Goal: Information Seeking & Learning: Check status

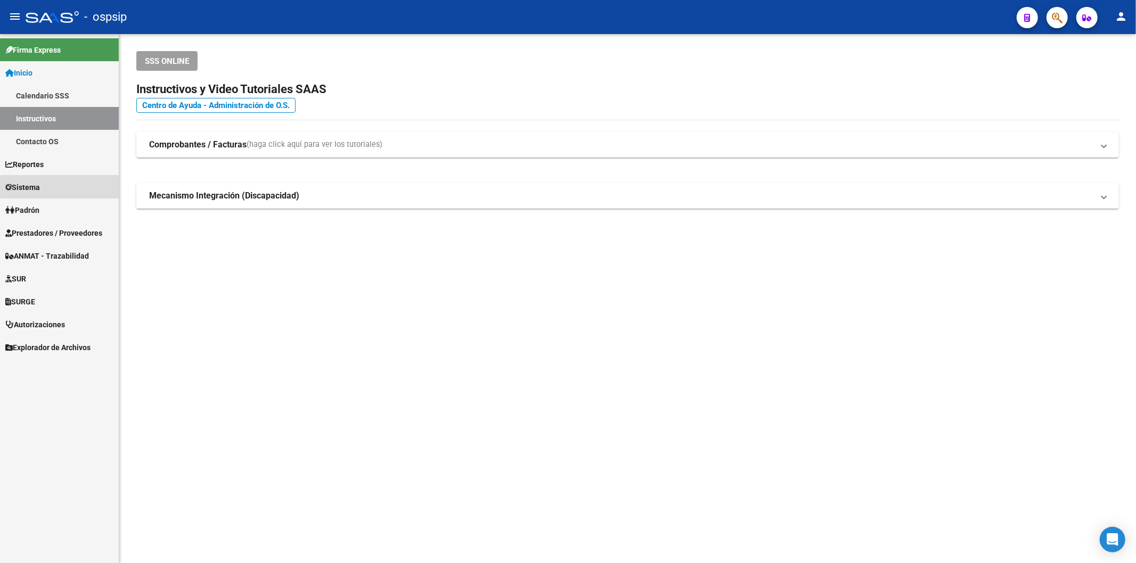
click at [62, 189] on link "Sistema" at bounding box center [59, 187] width 119 height 23
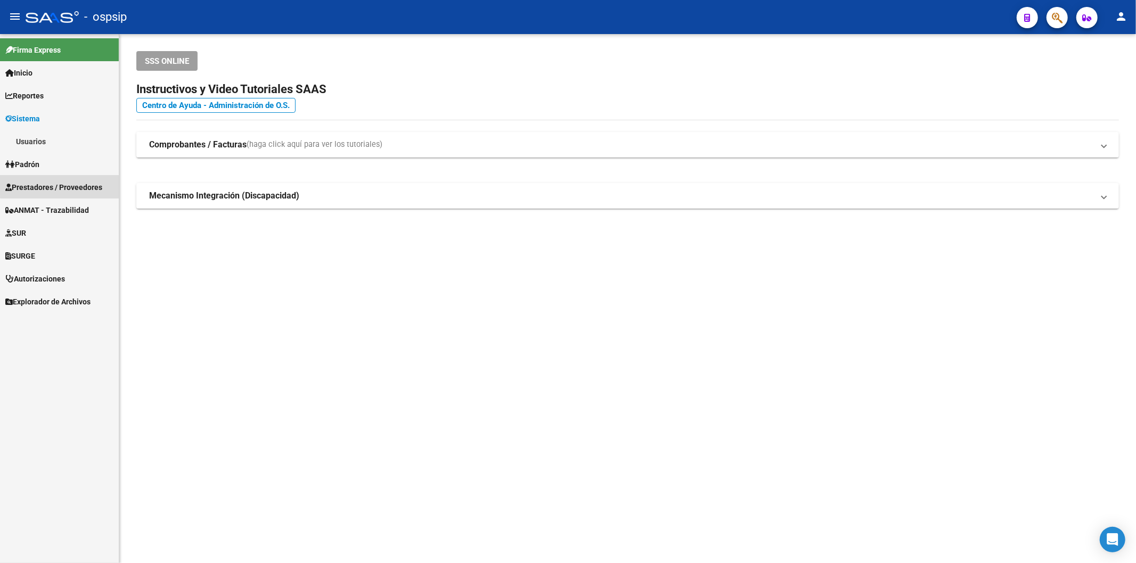
click at [64, 182] on span "Prestadores / Proveedores" at bounding box center [53, 188] width 97 height 12
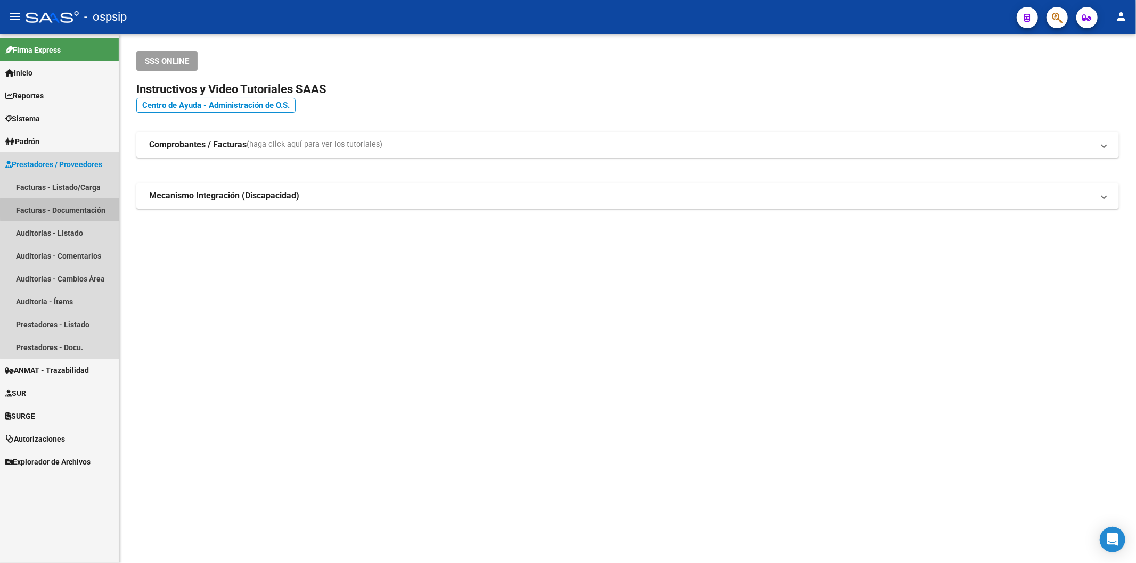
click at [76, 208] on link "Facturas - Documentación" at bounding box center [59, 210] width 119 height 23
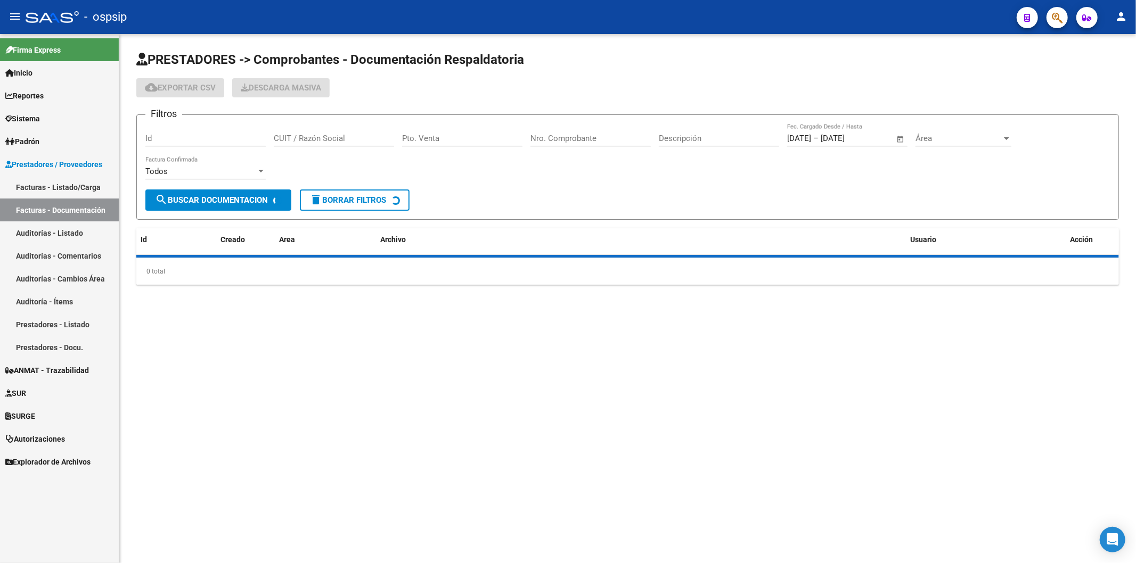
click at [72, 189] on link "Facturas - Listado/Carga" at bounding box center [59, 187] width 119 height 23
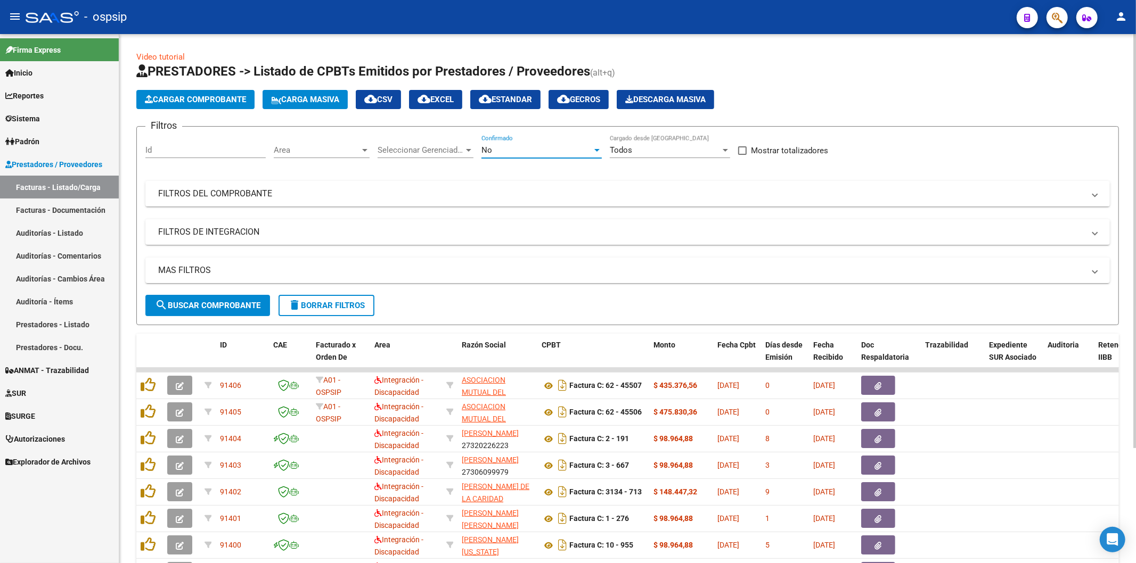
click at [536, 152] on div "No" at bounding box center [536, 150] width 111 height 10
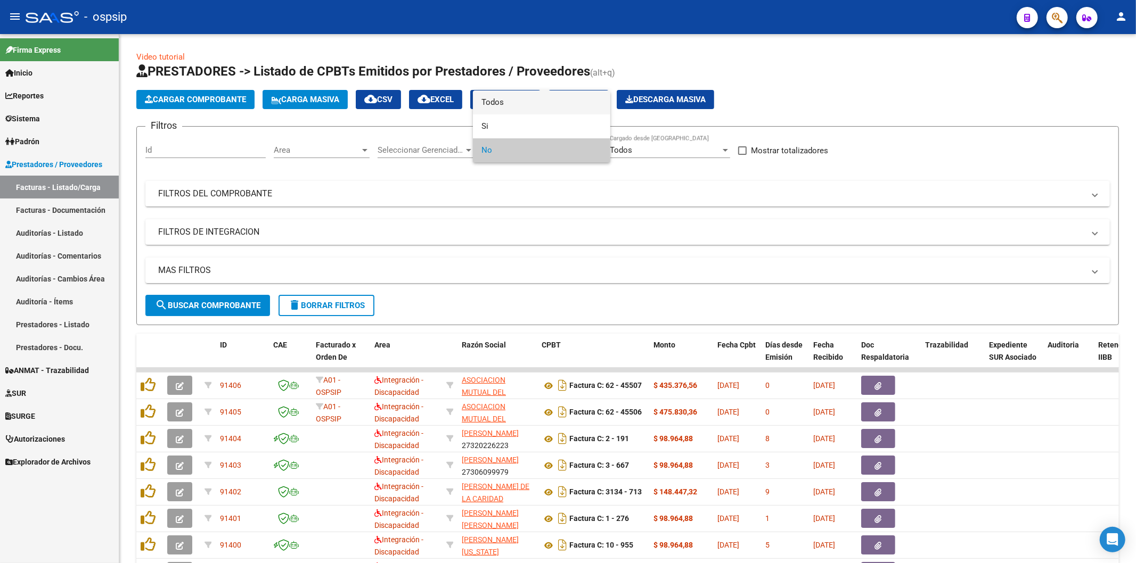
click at [510, 103] on span "Todos" at bounding box center [541, 103] width 120 height 24
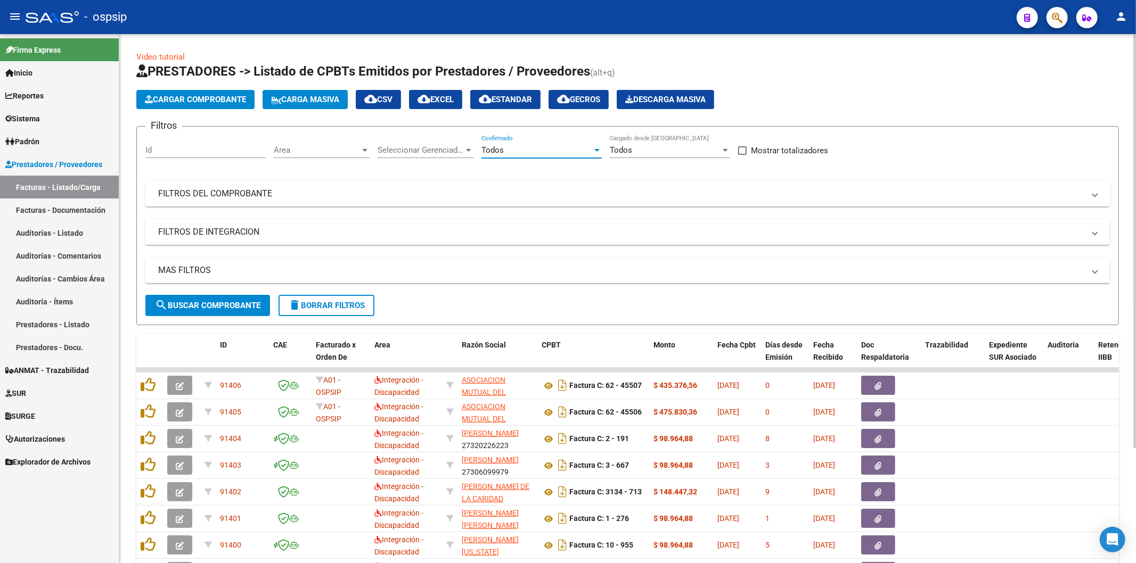
click at [257, 199] on mat-panel-title "FILTROS DEL COMPROBANTE" at bounding box center [621, 194] width 926 height 12
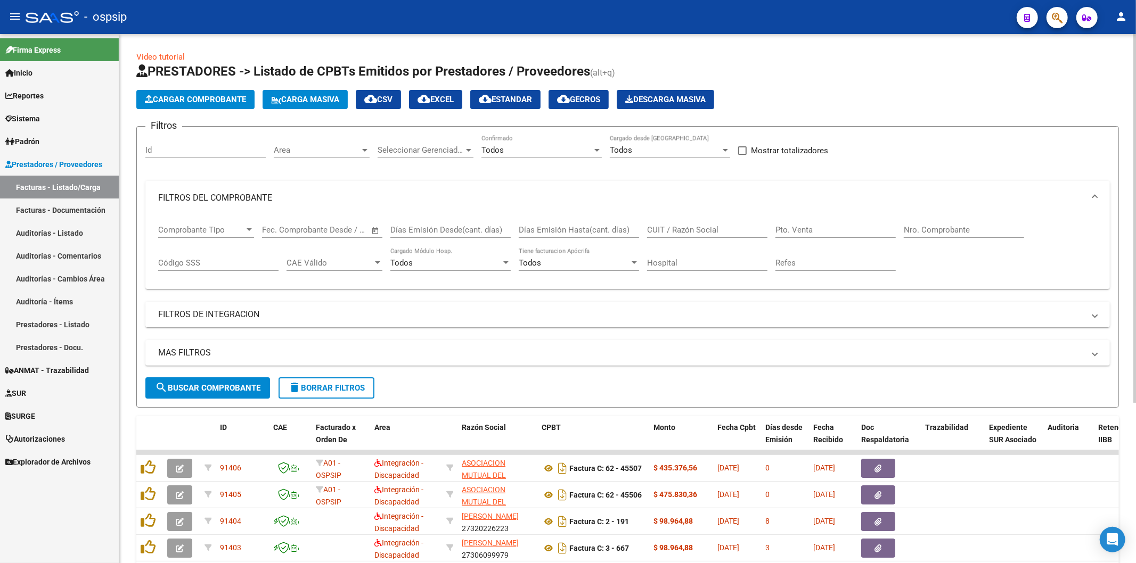
click at [945, 227] on input "Nro. Comprobante" at bounding box center [964, 230] width 120 height 10
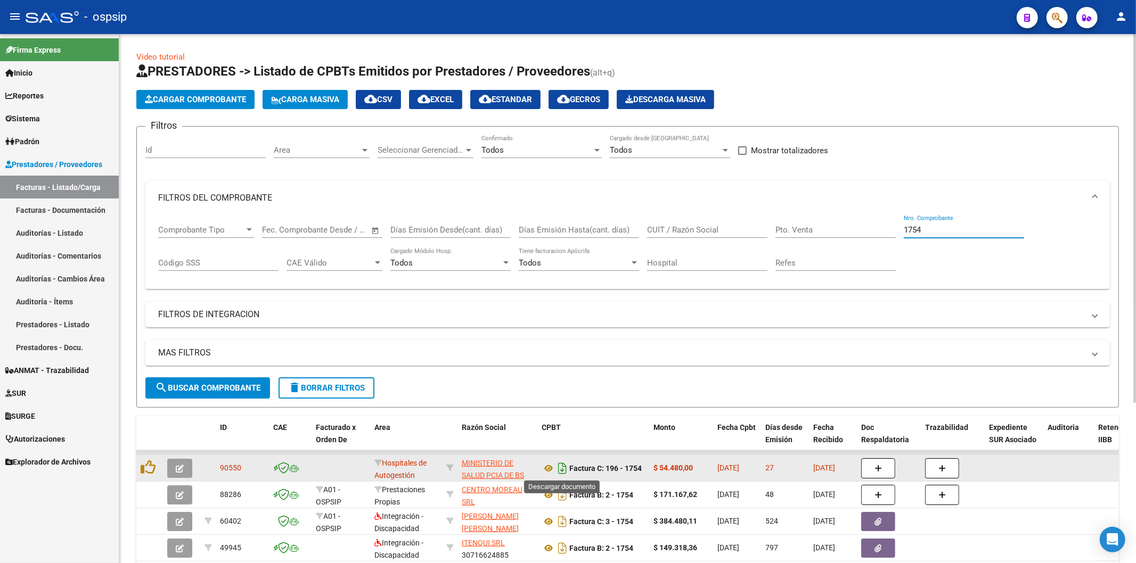
click at [562, 471] on icon "Descargar documento" at bounding box center [562, 468] width 14 height 17
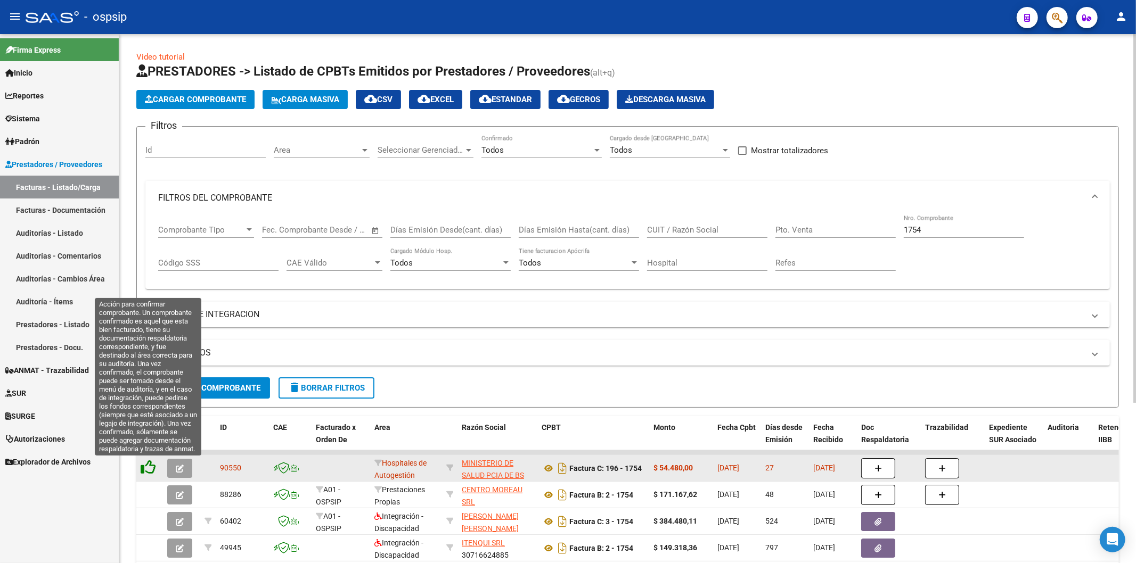
click at [145, 466] on icon at bounding box center [148, 467] width 15 height 15
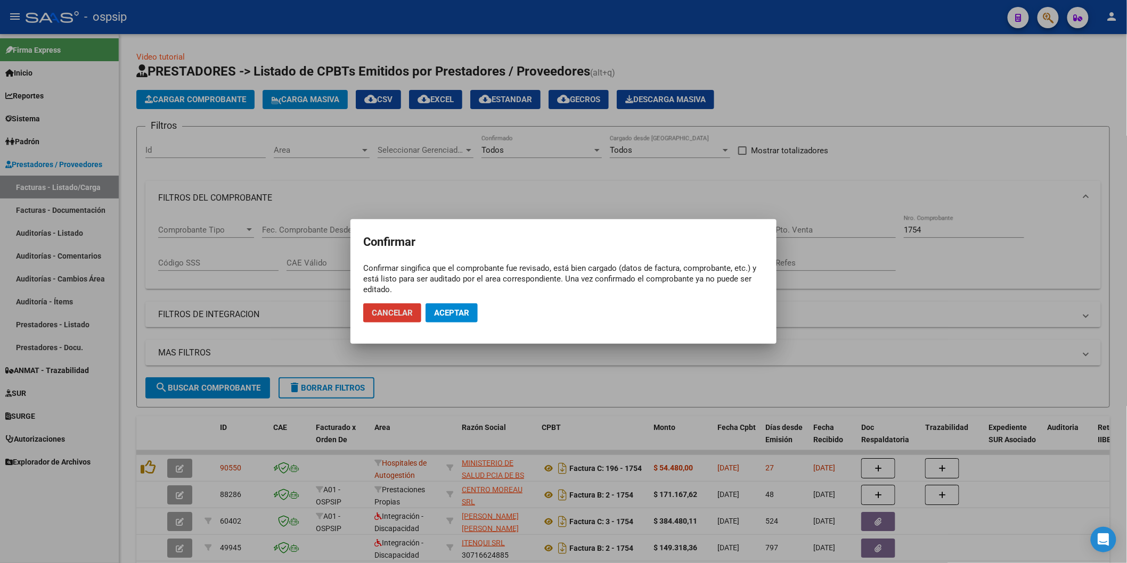
click at [470, 313] on button "Aceptar" at bounding box center [452, 313] width 52 height 19
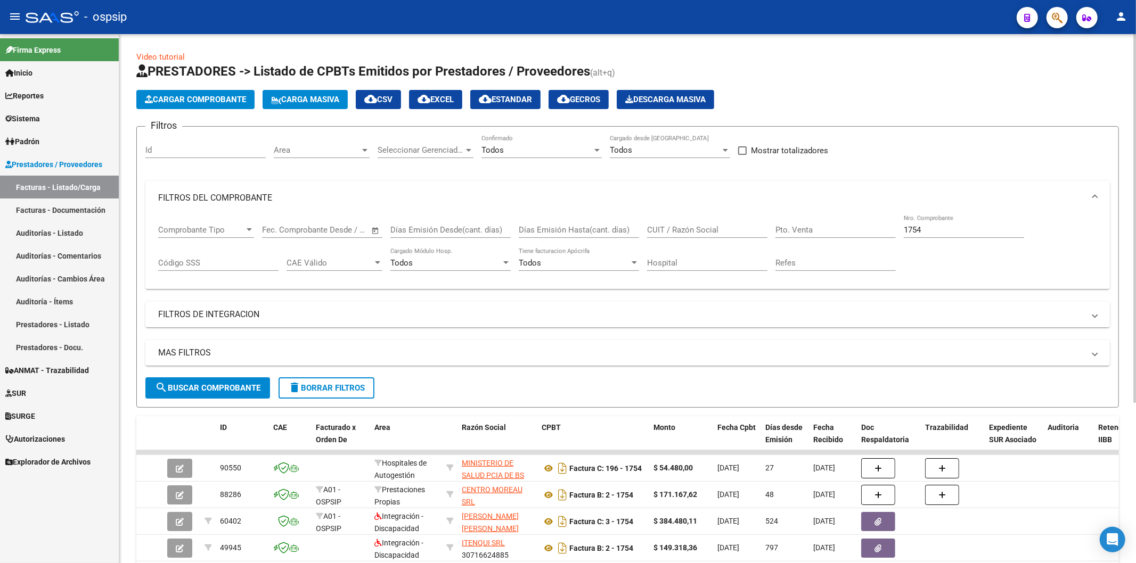
click at [934, 225] on div "1754 Nro. Comprobante" at bounding box center [964, 226] width 120 height 23
click at [935, 226] on input "1754" at bounding box center [964, 230] width 120 height 10
type input "1"
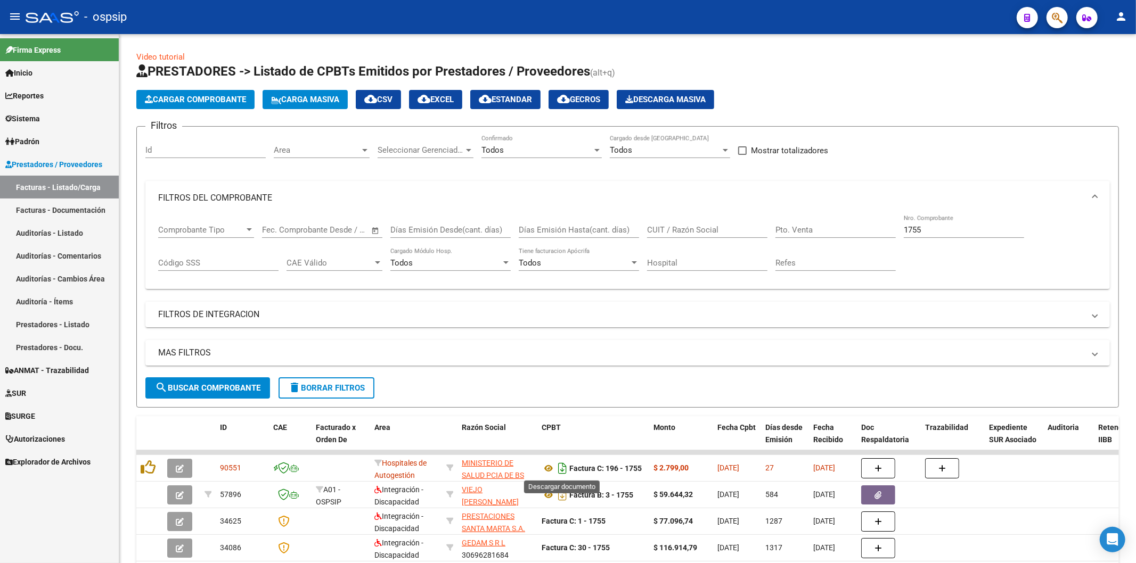
click at [563, 469] on icon "Descargar documento" at bounding box center [562, 468] width 14 height 17
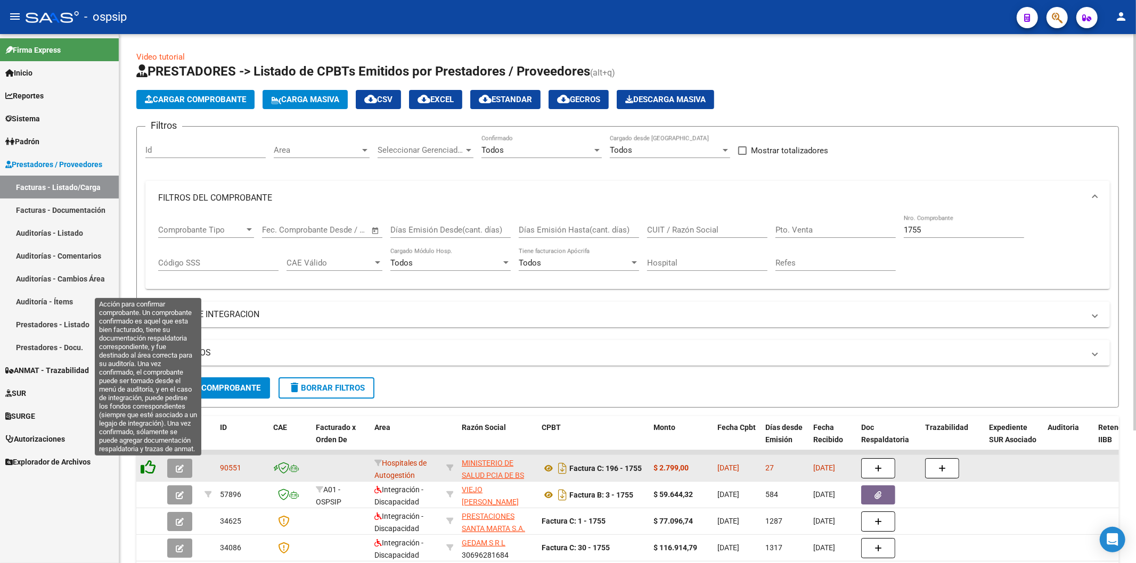
click at [151, 462] on icon at bounding box center [148, 467] width 15 height 15
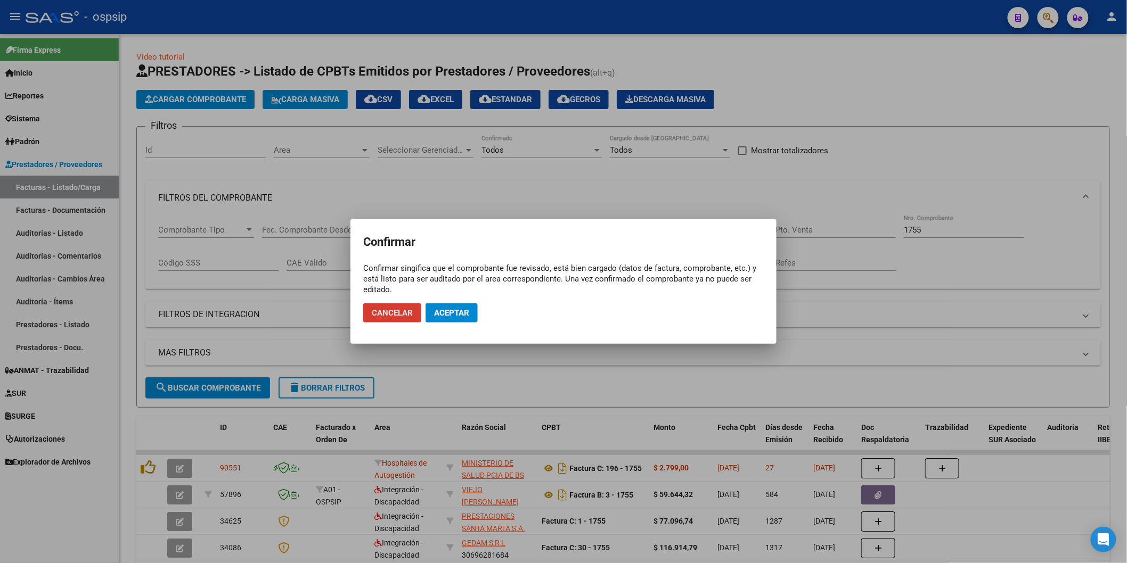
click at [450, 317] on span "Aceptar" at bounding box center [451, 313] width 35 height 10
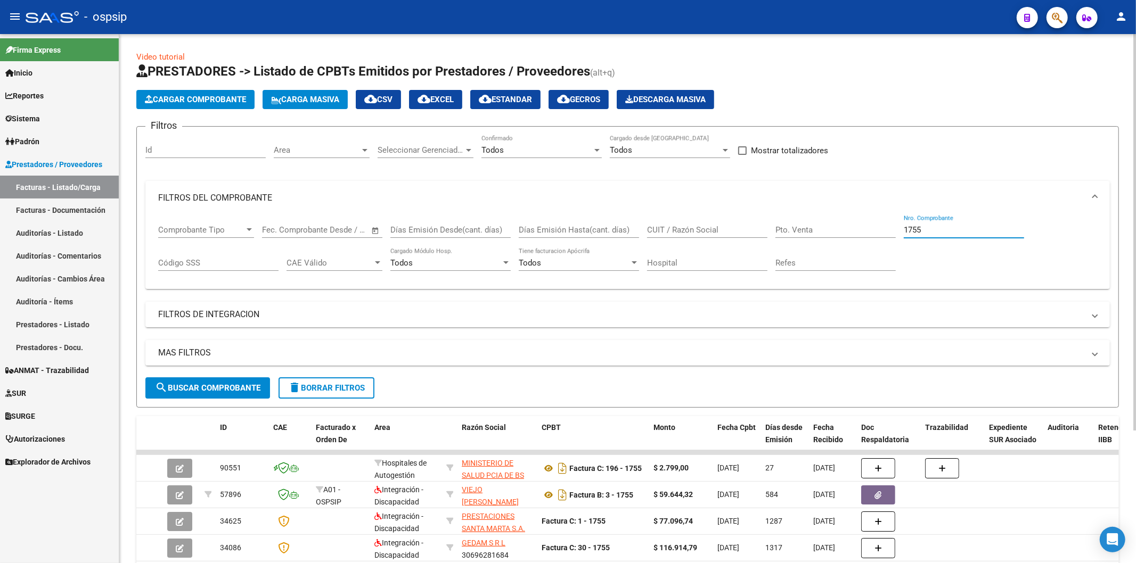
click at [938, 232] on input "1755" at bounding box center [964, 230] width 120 height 10
type input "1"
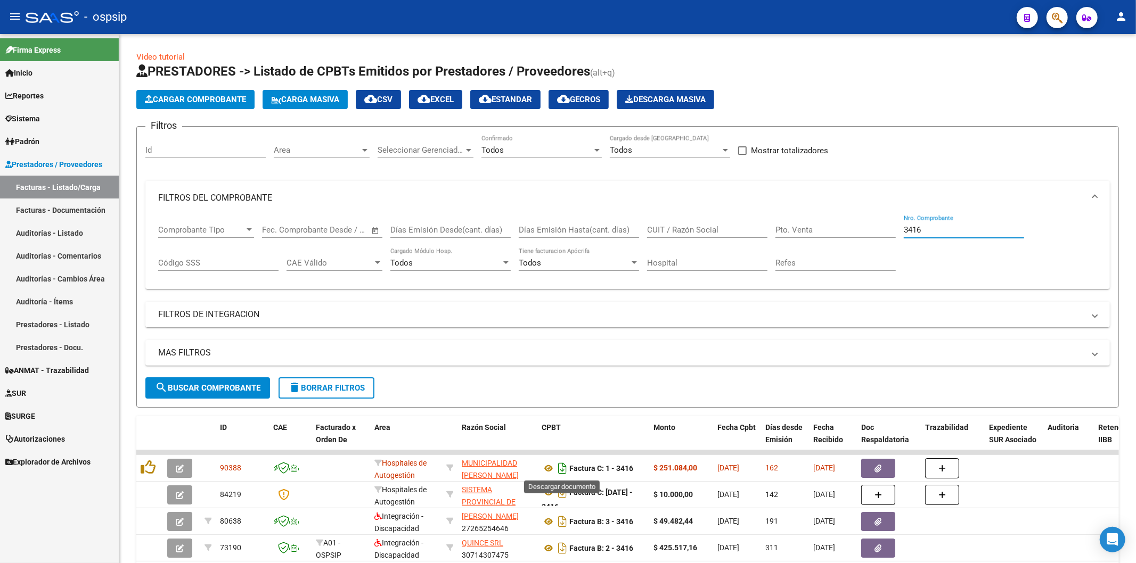
type input "3416"
click at [563, 465] on icon "Descargar documento" at bounding box center [562, 468] width 14 height 17
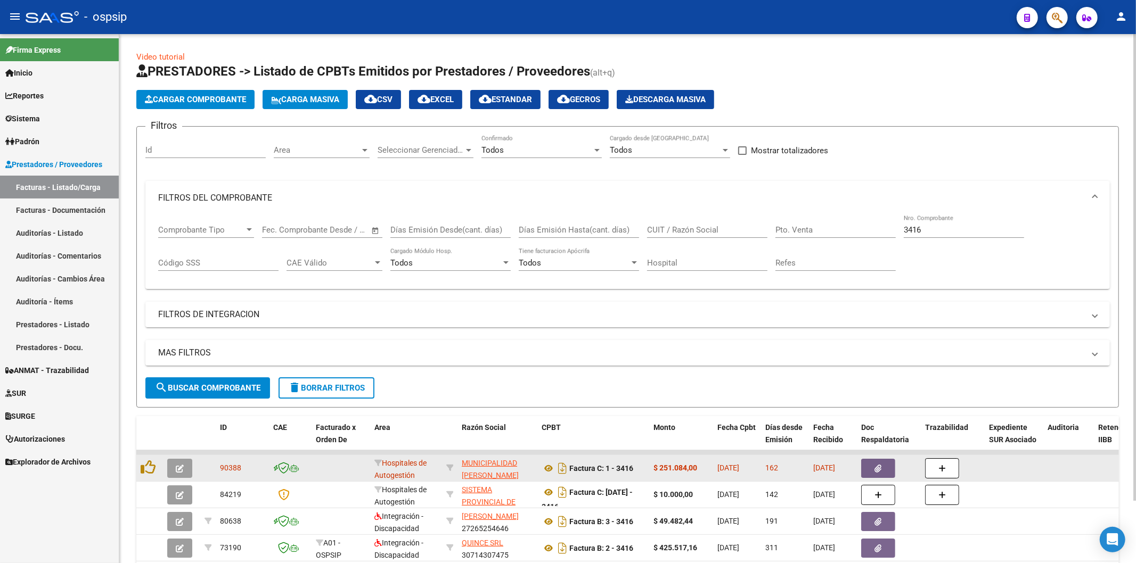
click at [872, 470] on button "button" at bounding box center [878, 468] width 34 height 19
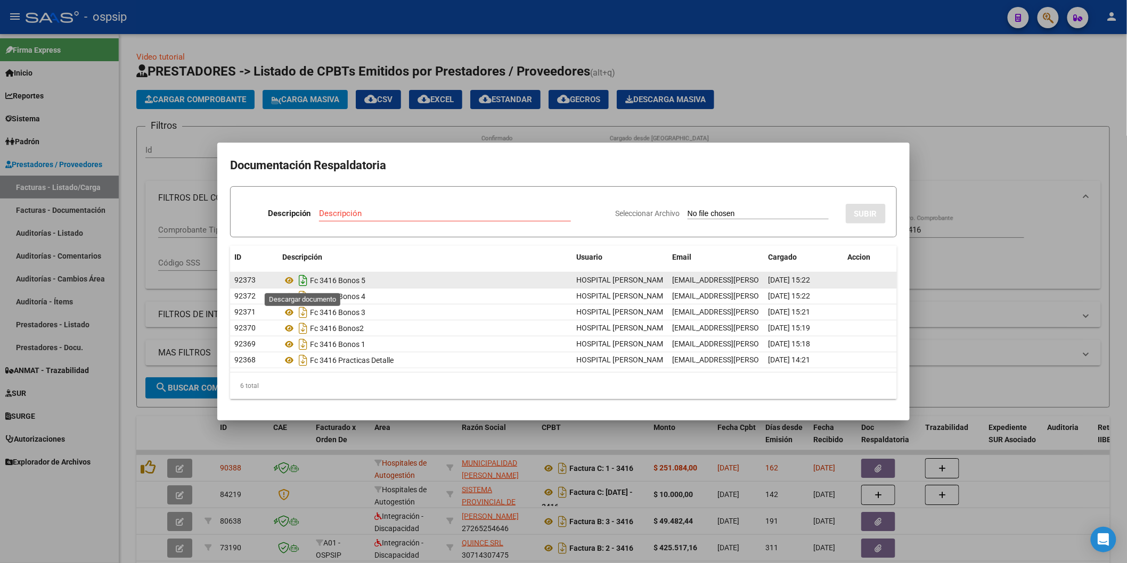
click at [301, 275] on icon "Descargar documento" at bounding box center [303, 280] width 14 height 17
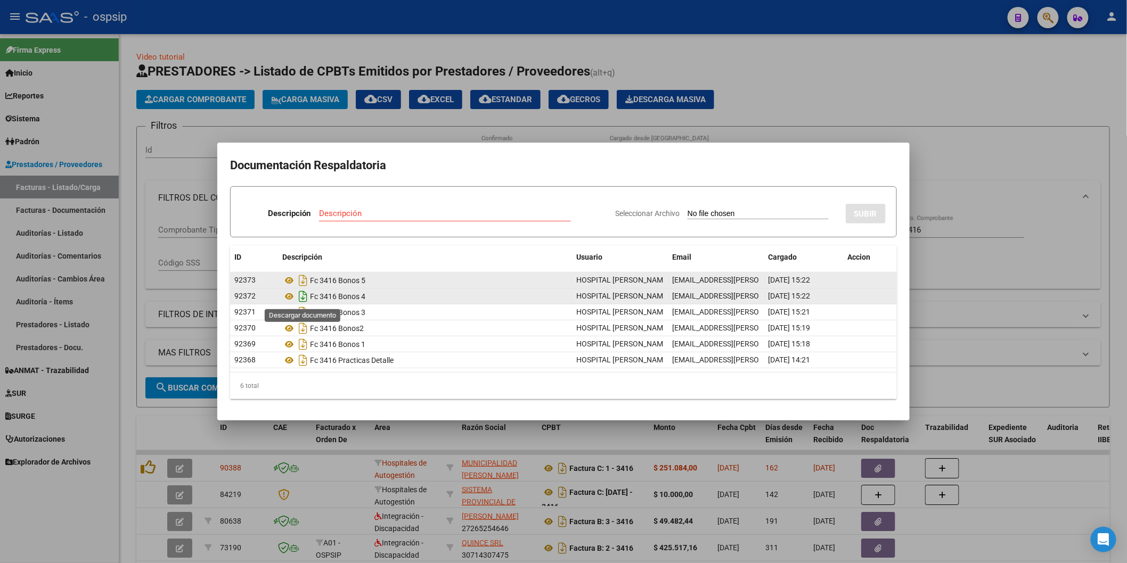
click at [306, 297] on icon "Descargar documento" at bounding box center [303, 296] width 14 height 17
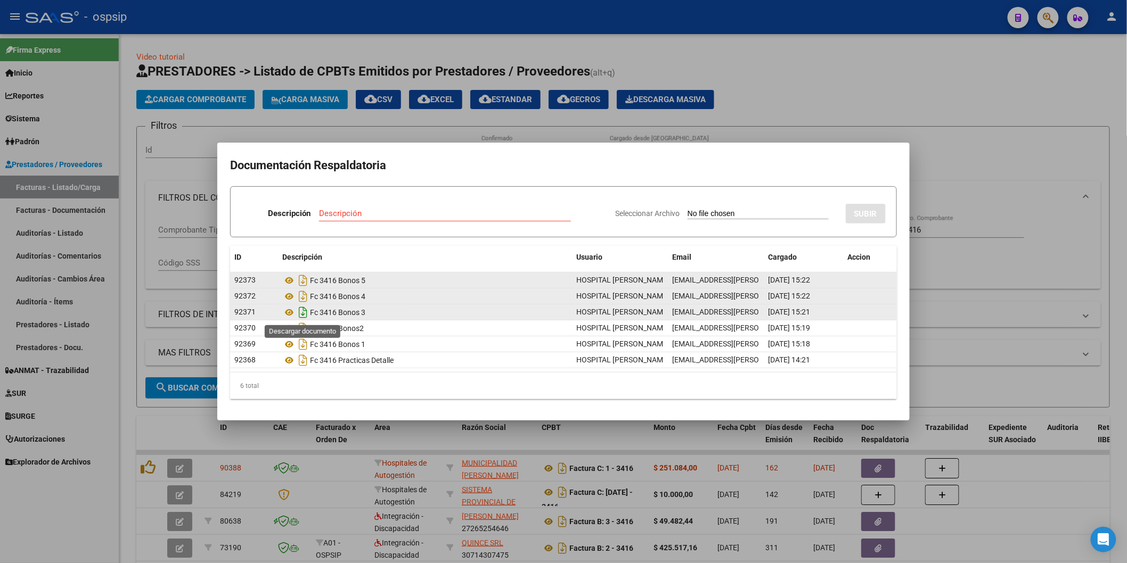
click at [304, 312] on icon "Descargar documento" at bounding box center [303, 312] width 14 height 17
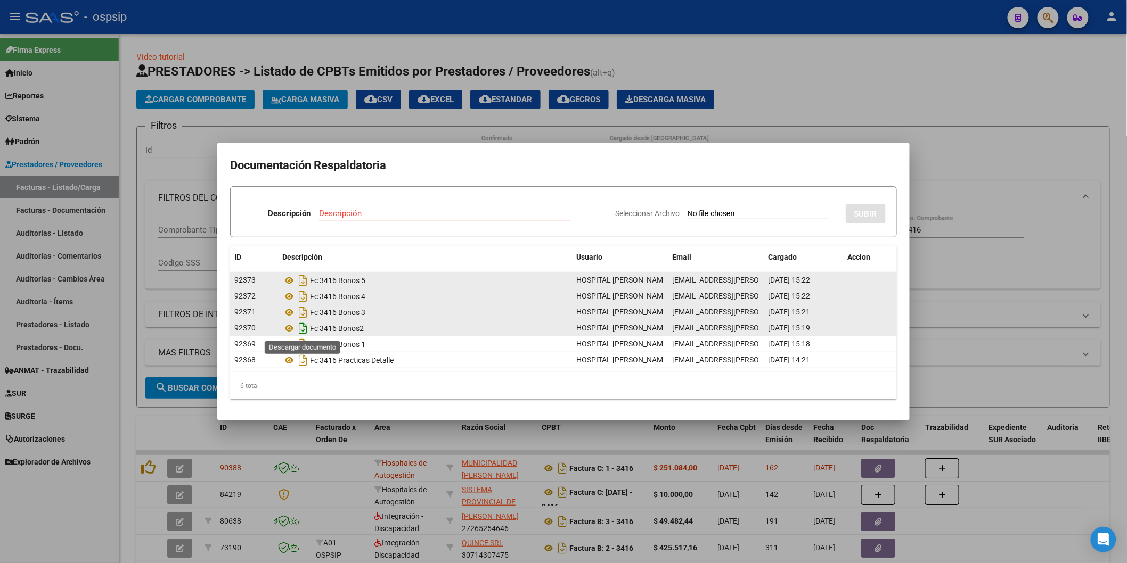
click at [296, 323] on icon "Descargar documento" at bounding box center [303, 328] width 14 height 17
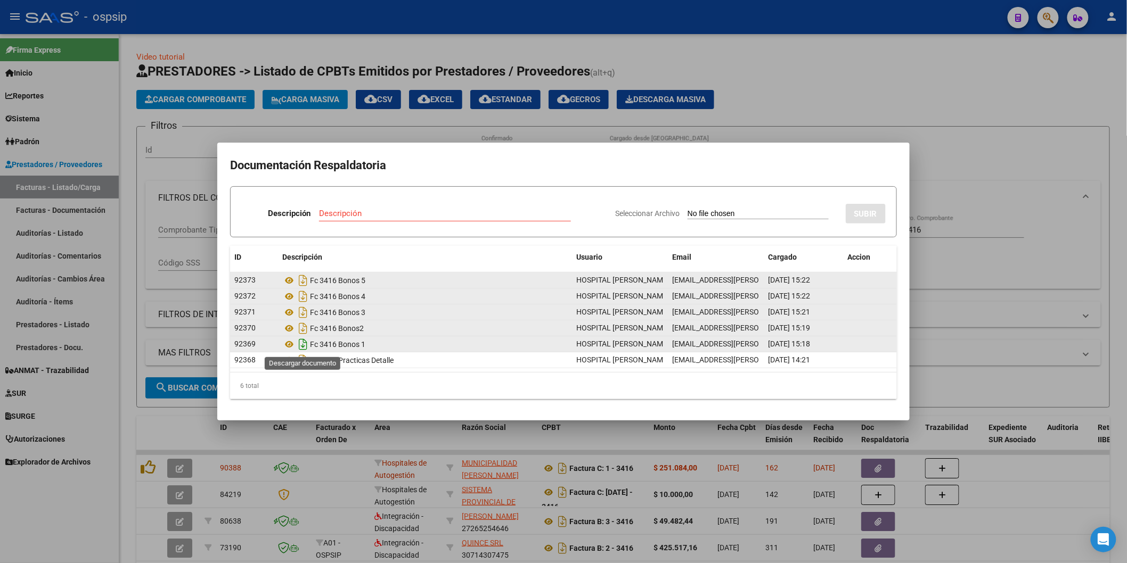
click at [307, 346] on icon "Descargar documento" at bounding box center [303, 344] width 14 height 17
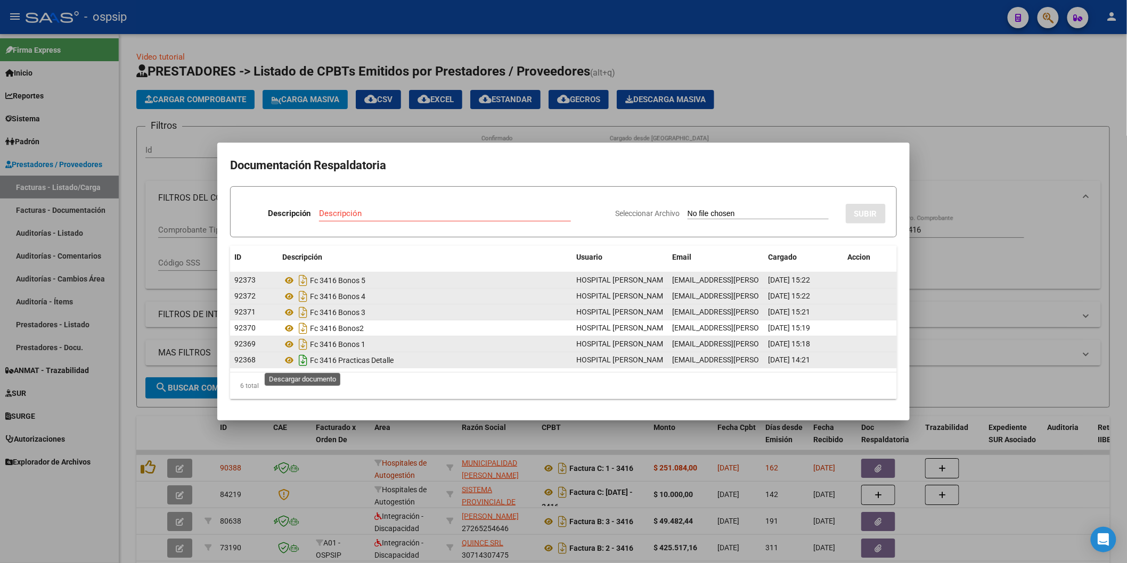
click at [301, 363] on icon "Descargar documento" at bounding box center [303, 360] width 14 height 17
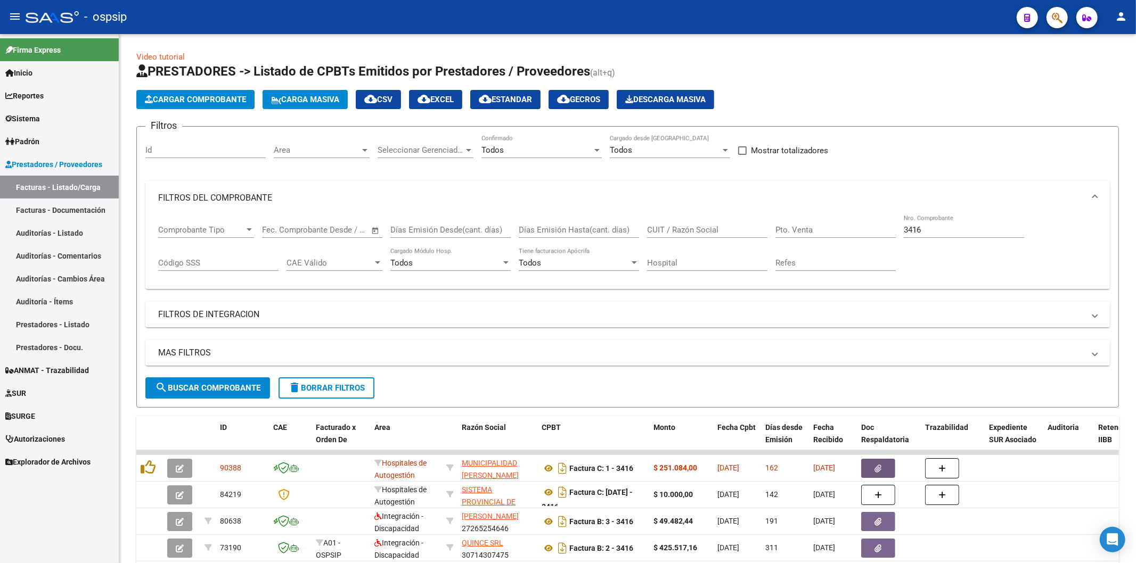
click at [1050, 17] on button "button" at bounding box center [1057, 17] width 21 height 21
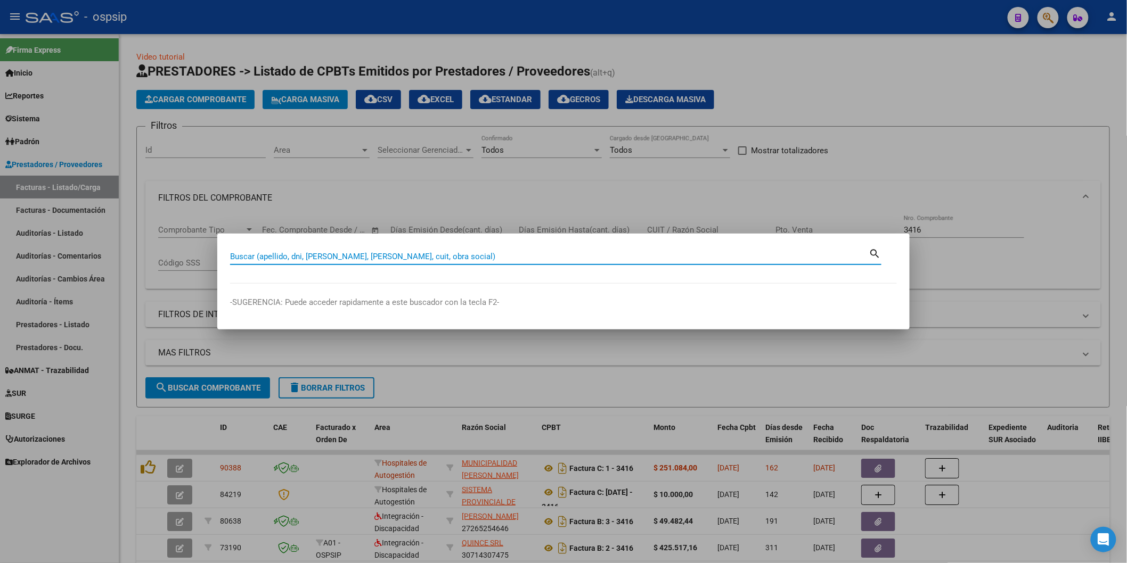
paste input "54601263"
type input "54601263"
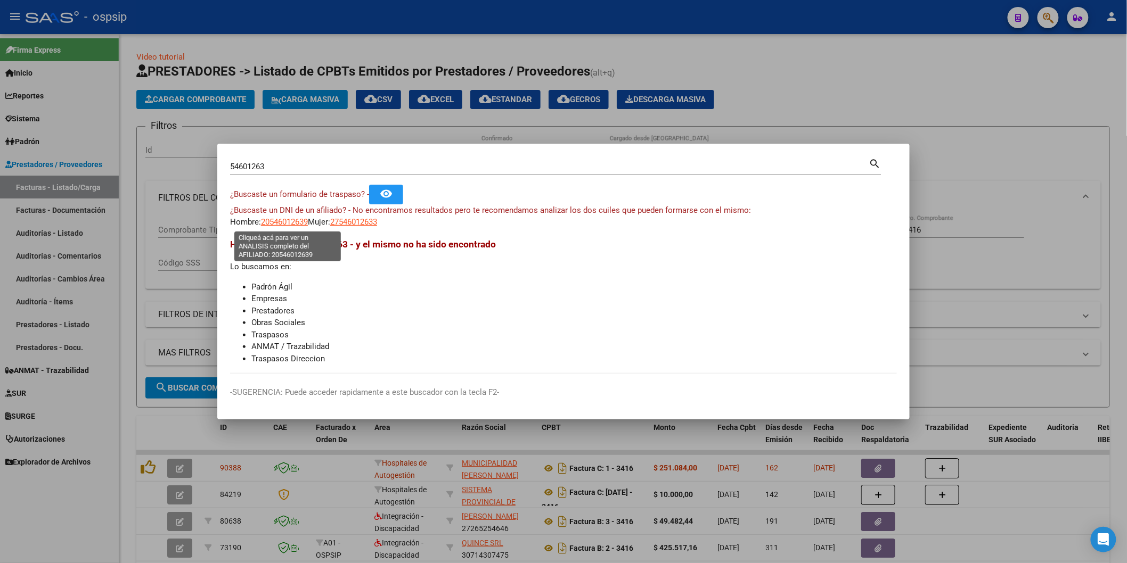
click at [307, 221] on span "20546012639" at bounding box center [284, 222] width 47 height 10
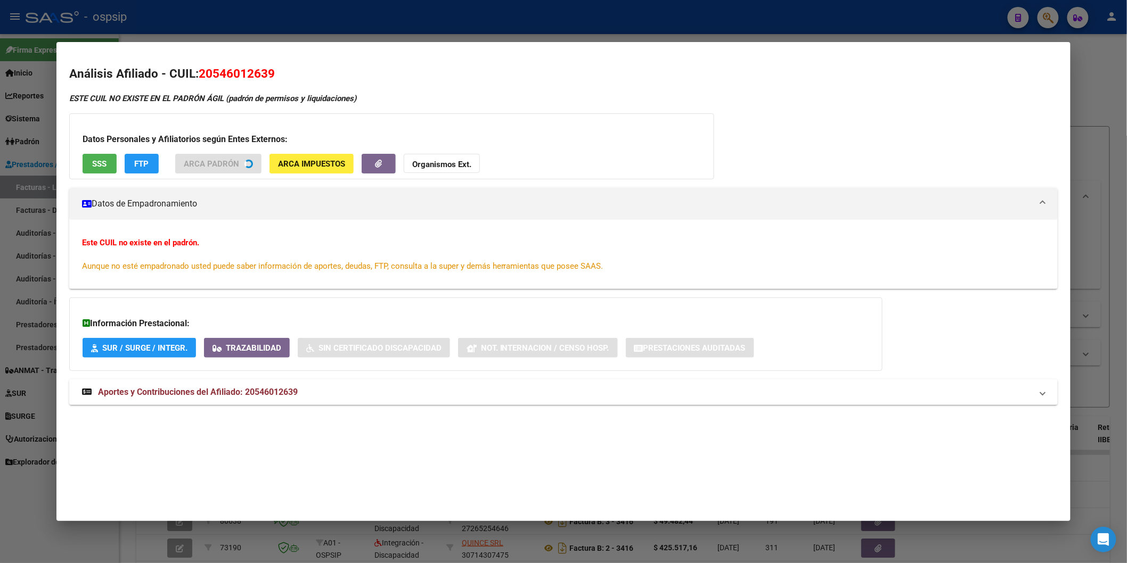
click at [92, 164] on span "SSS" at bounding box center [99, 164] width 14 height 10
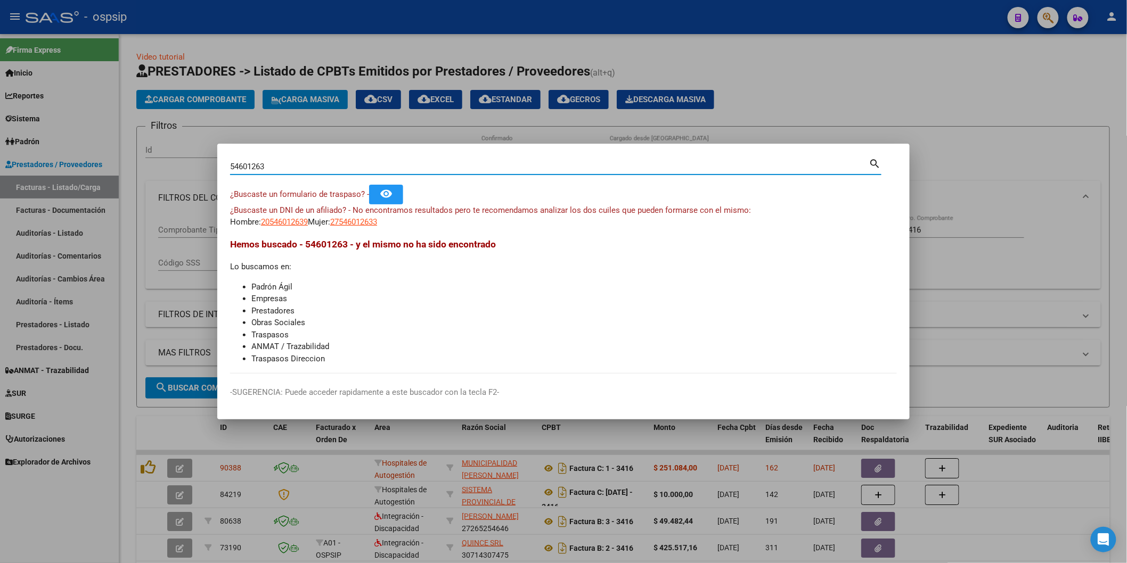
click at [251, 166] on input "54601263" at bounding box center [549, 167] width 639 height 10
type input "54602637"
click at [273, 225] on span "20546026370" at bounding box center [284, 222] width 47 height 10
type textarea "20546026370"
drag, startPoint x: 272, startPoint y: 162, endPoint x: 224, endPoint y: 165, distance: 48.5
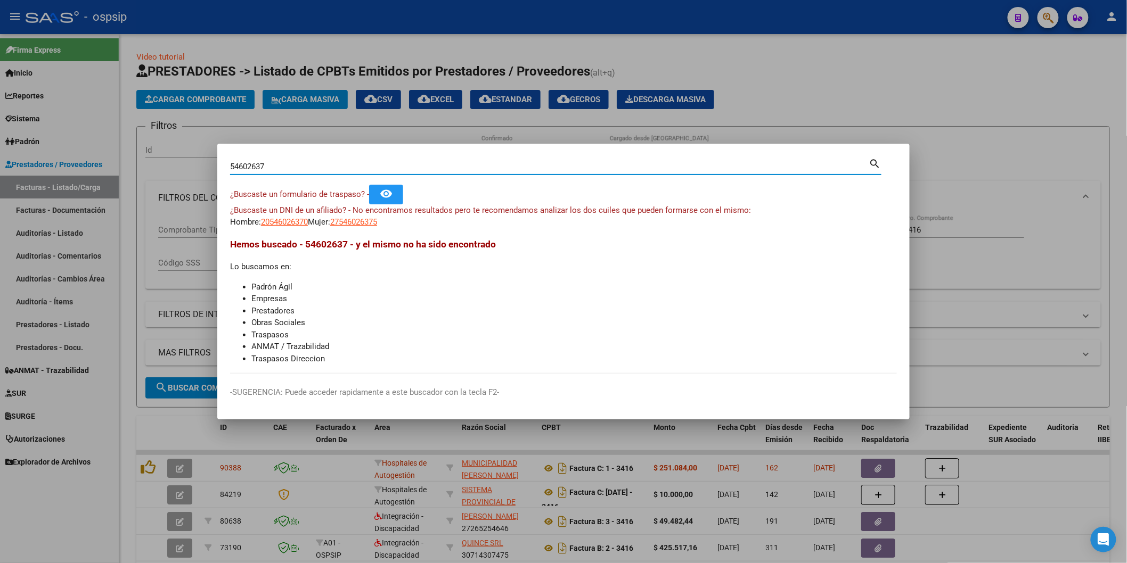
click at [224, 165] on mat-dialog-content "54602637 Buscar (apellido, dni, cuil, nro traspaso, cuit, obra social) search ¿…" at bounding box center [563, 265] width 692 height 217
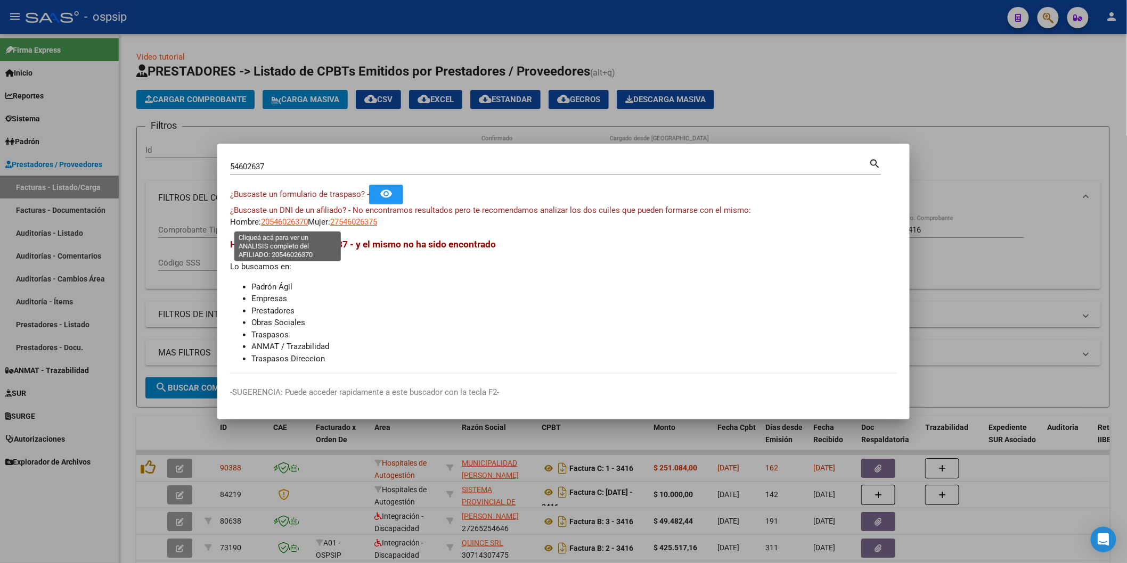
click at [281, 222] on span "20546026370" at bounding box center [284, 222] width 47 height 10
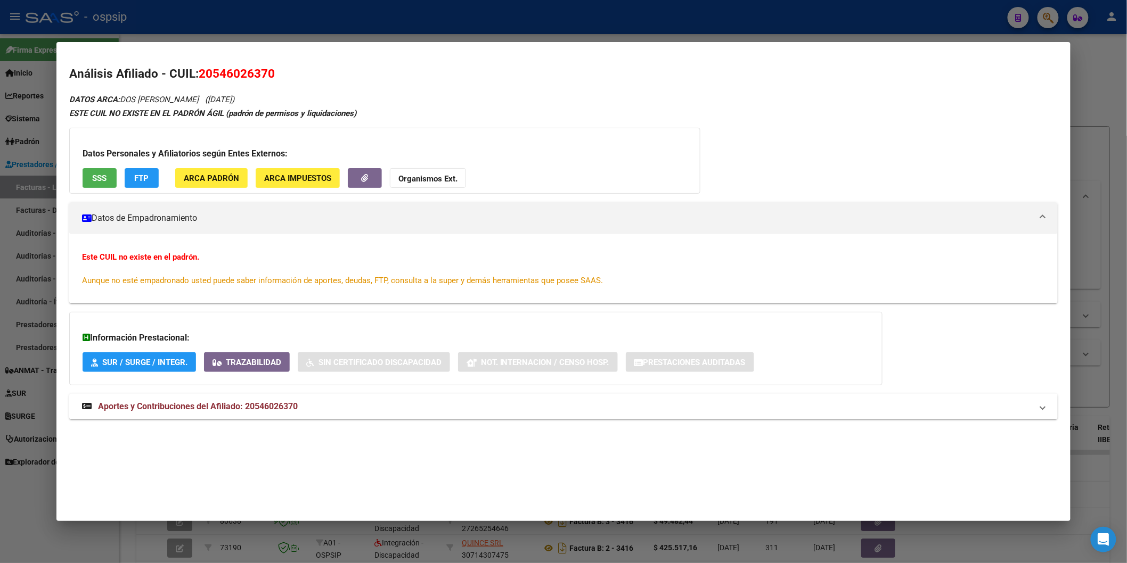
click at [104, 173] on button "SSS" at bounding box center [100, 178] width 34 height 20
click at [176, 410] on span "Aportes y Contribuciones del Afiliado: 20546026370" at bounding box center [198, 407] width 200 height 10
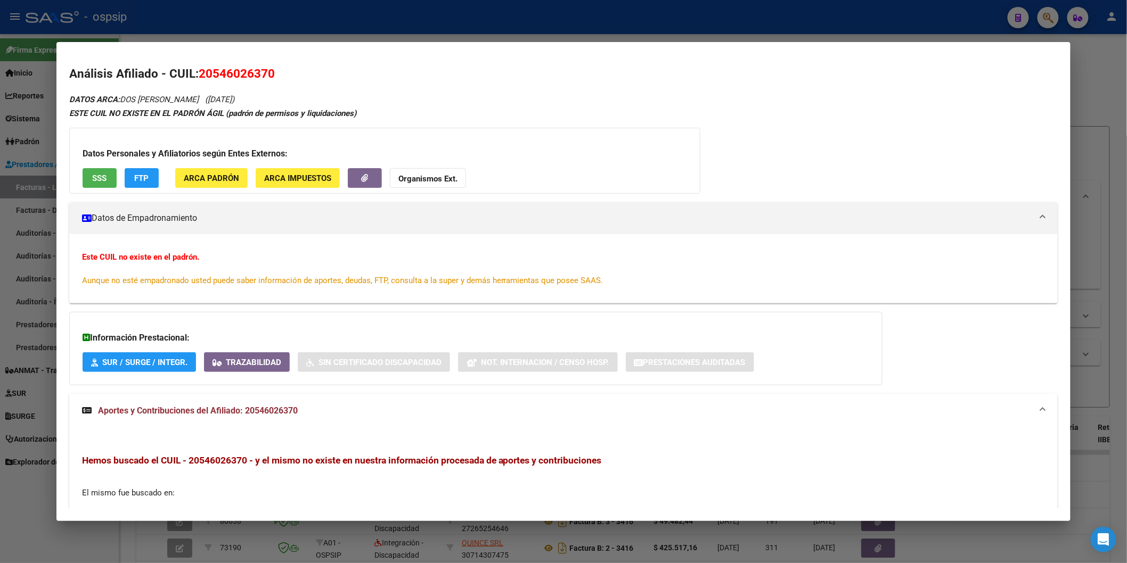
click at [422, 171] on button "Organismos Ext." at bounding box center [428, 178] width 76 height 20
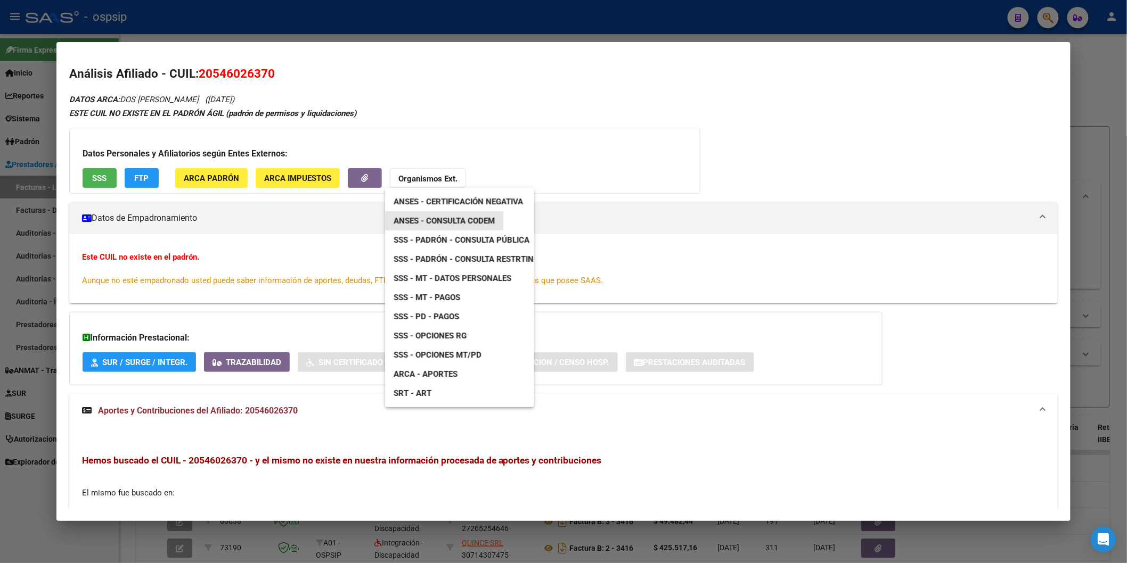
click at [482, 220] on span "ANSES - Consulta CODEM" at bounding box center [444, 221] width 101 height 10
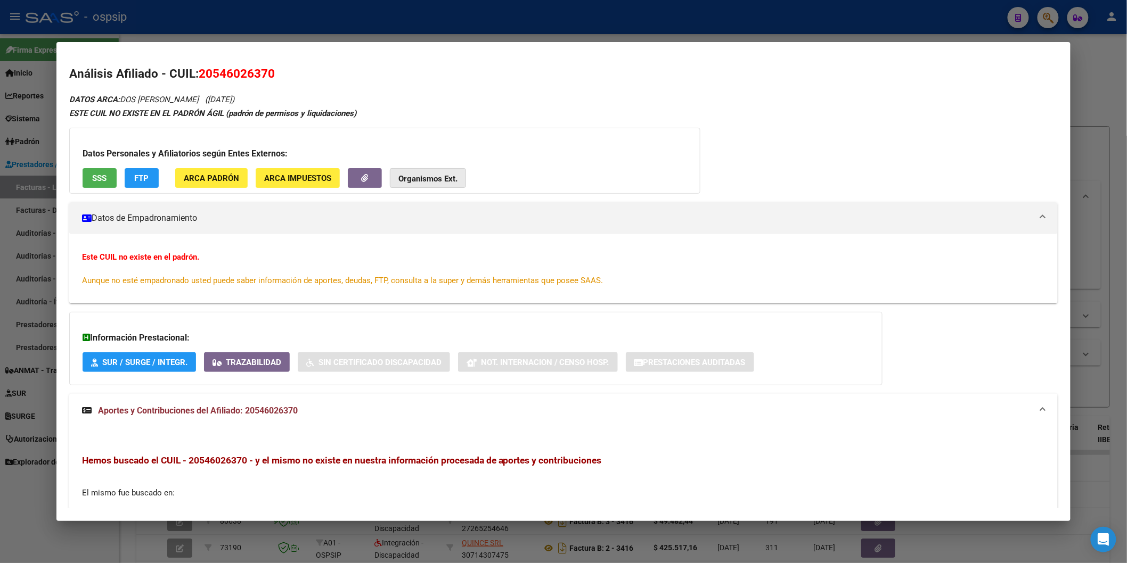
click at [439, 176] on strong "Organismos Ext." at bounding box center [427, 179] width 59 height 10
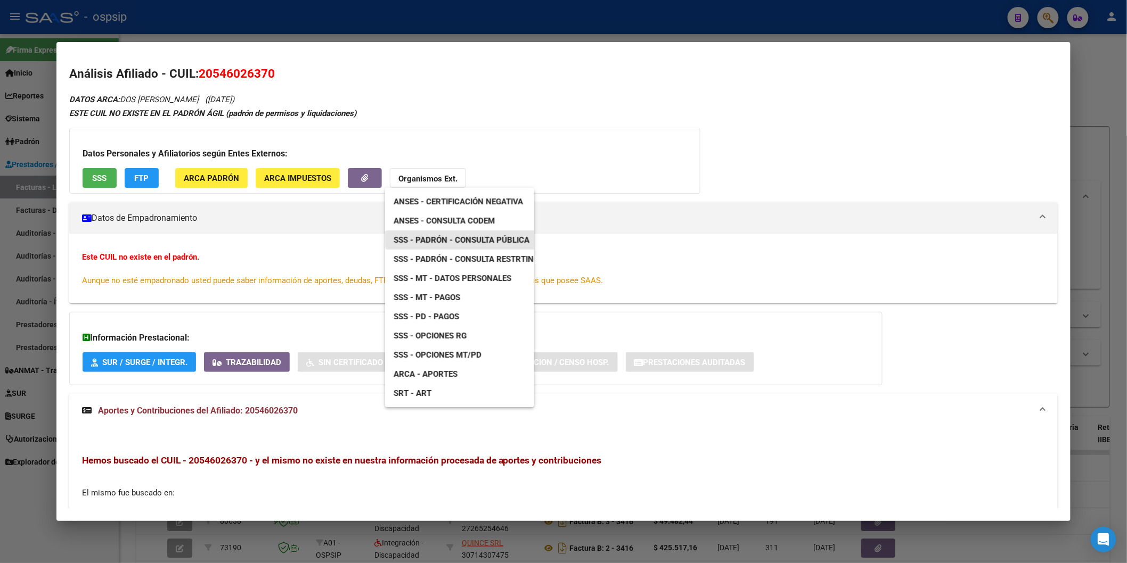
click at [481, 233] on link "SSS - Padrón - Consulta Pública" at bounding box center [461, 240] width 153 height 19
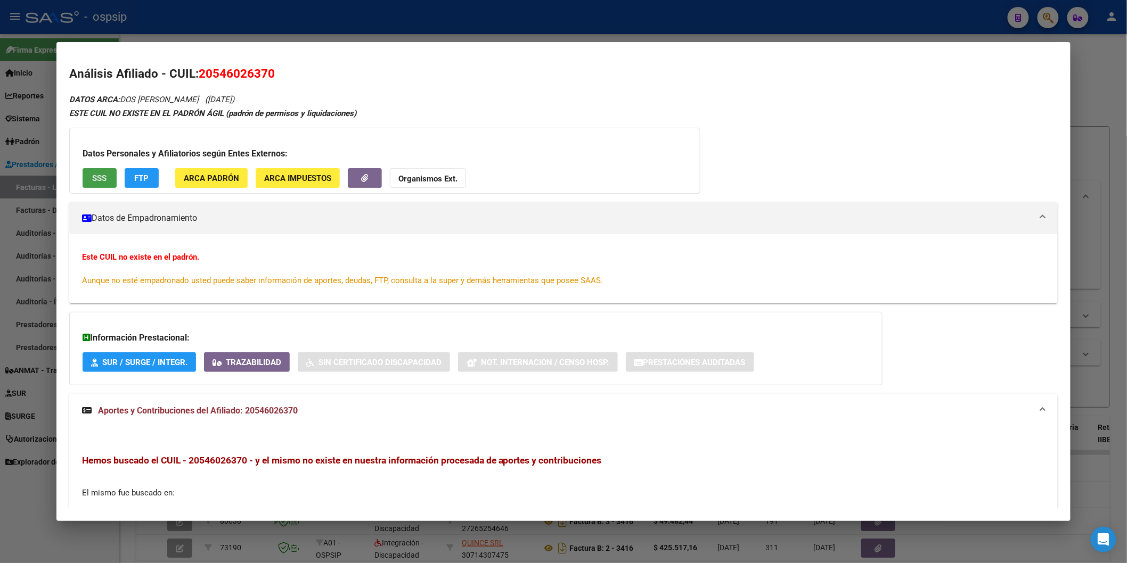
click at [102, 175] on span "SSS" at bounding box center [99, 179] width 14 height 10
click at [434, 183] on strong "Organismos Ext." at bounding box center [427, 179] width 59 height 10
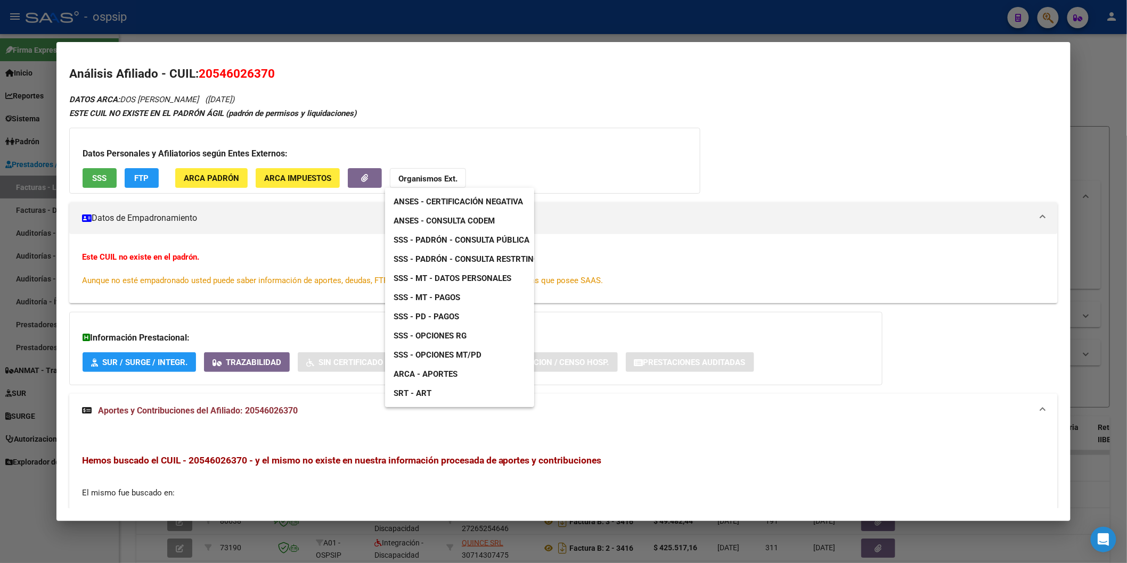
click at [482, 231] on link "SSS - Padrón - Consulta Pública" at bounding box center [461, 240] width 153 height 19
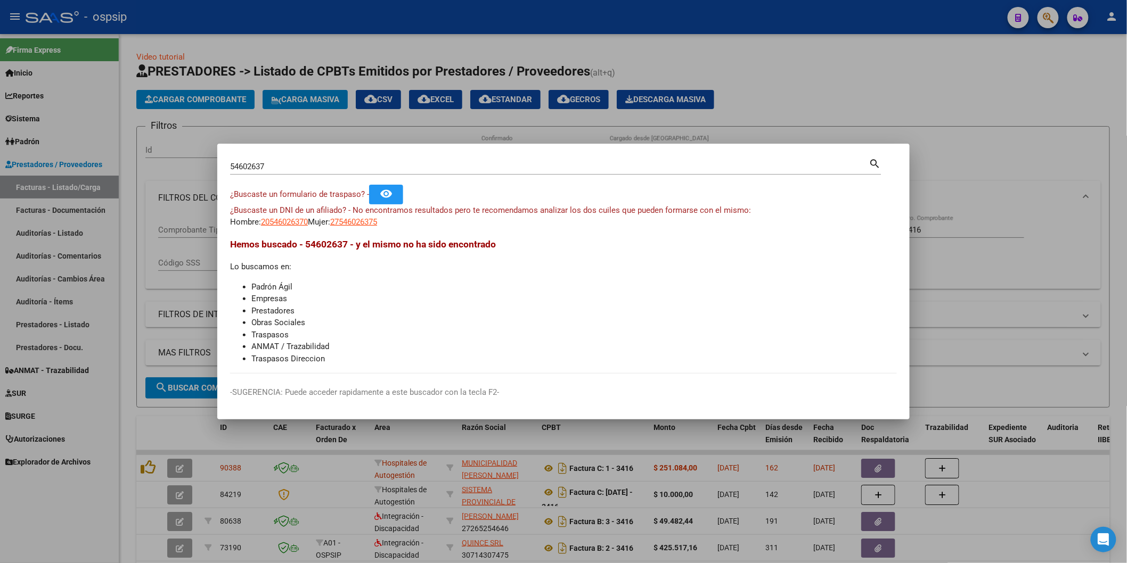
click at [290, 173] on div "54602637 Buscar (apellido, dni, [PERSON_NAME], [PERSON_NAME], cuit, obra social)" at bounding box center [549, 167] width 639 height 16
click at [285, 166] on input "54602637" at bounding box center [549, 167] width 639 height 10
type input "40493131"
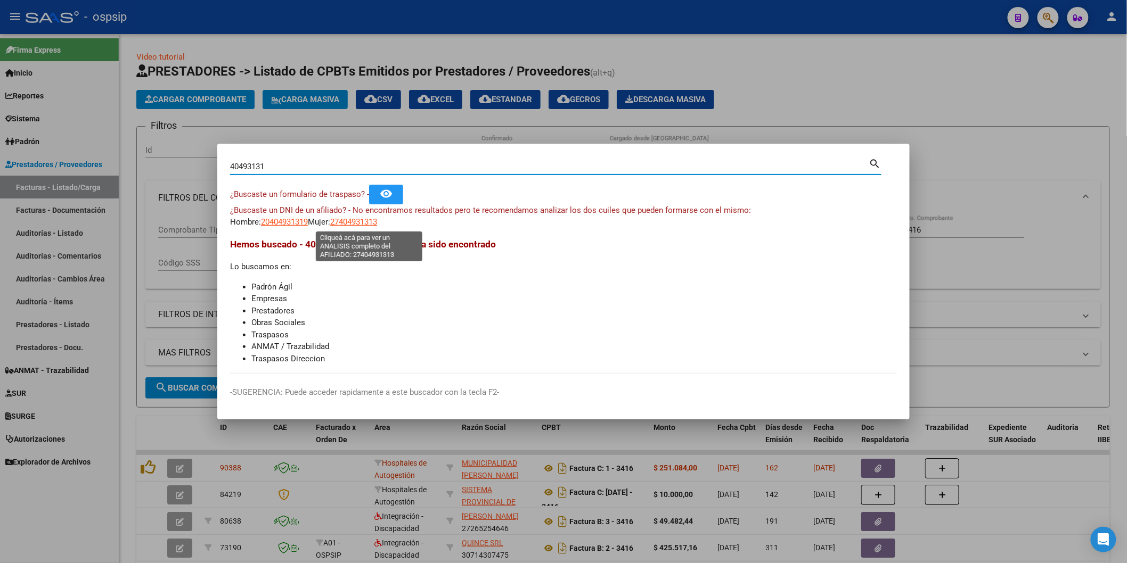
click at [360, 225] on span "27404931313" at bounding box center [353, 222] width 47 height 10
type textarea "27404931313"
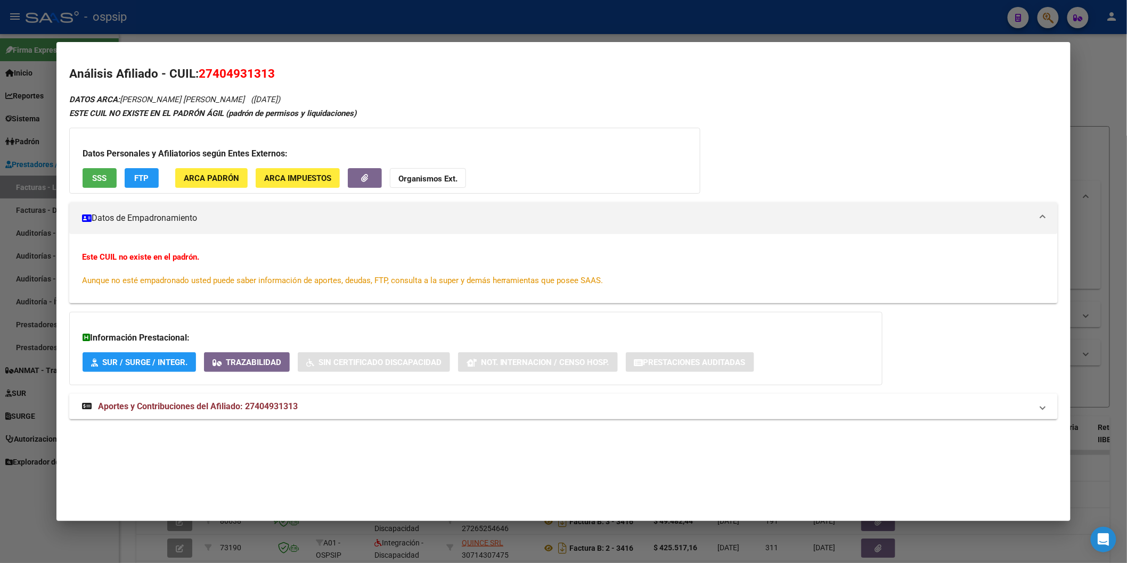
click at [96, 172] on button "SSS" at bounding box center [100, 178] width 34 height 20
click at [212, 402] on span "Aportes y Contribuciones del Afiliado: 27404931313" at bounding box center [198, 407] width 200 height 10
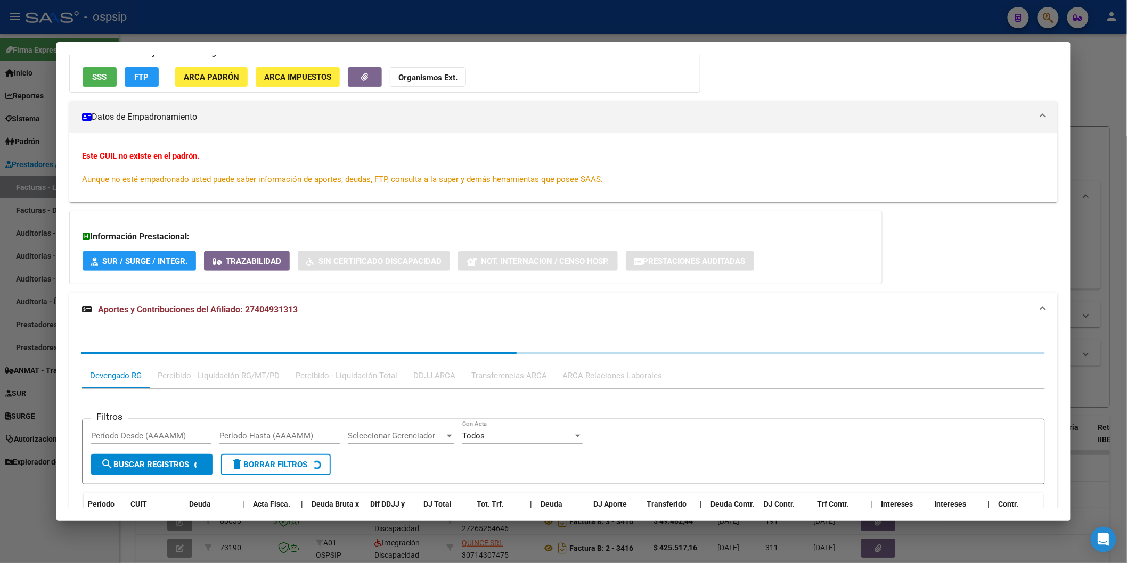
scroll to position [201, 0]
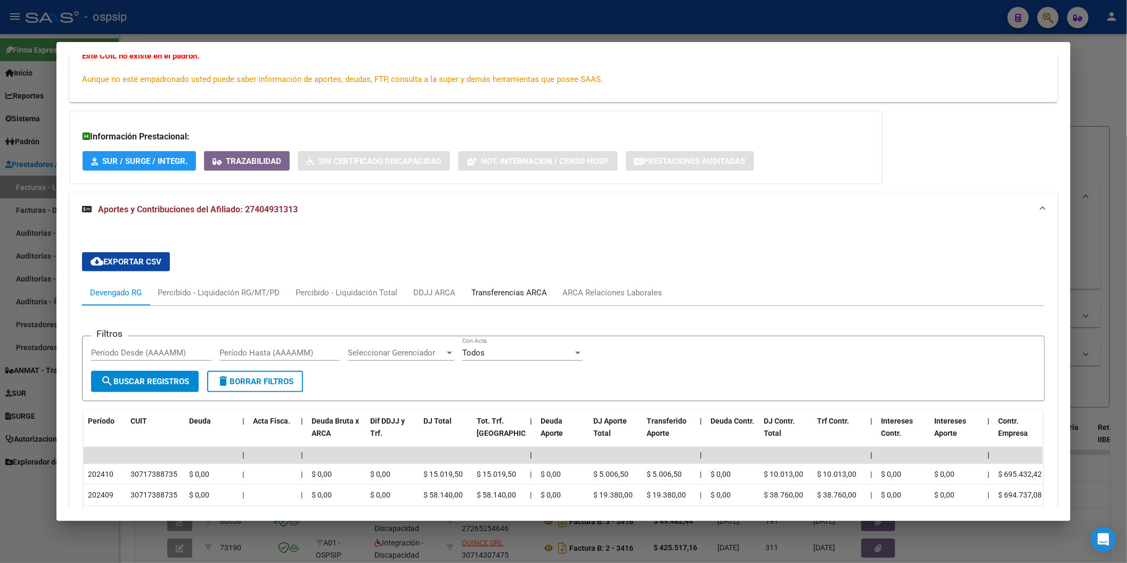
click at [516, 291] on div "Transferencias ARCA" at bounding box center [509, 293] width 76 height 12
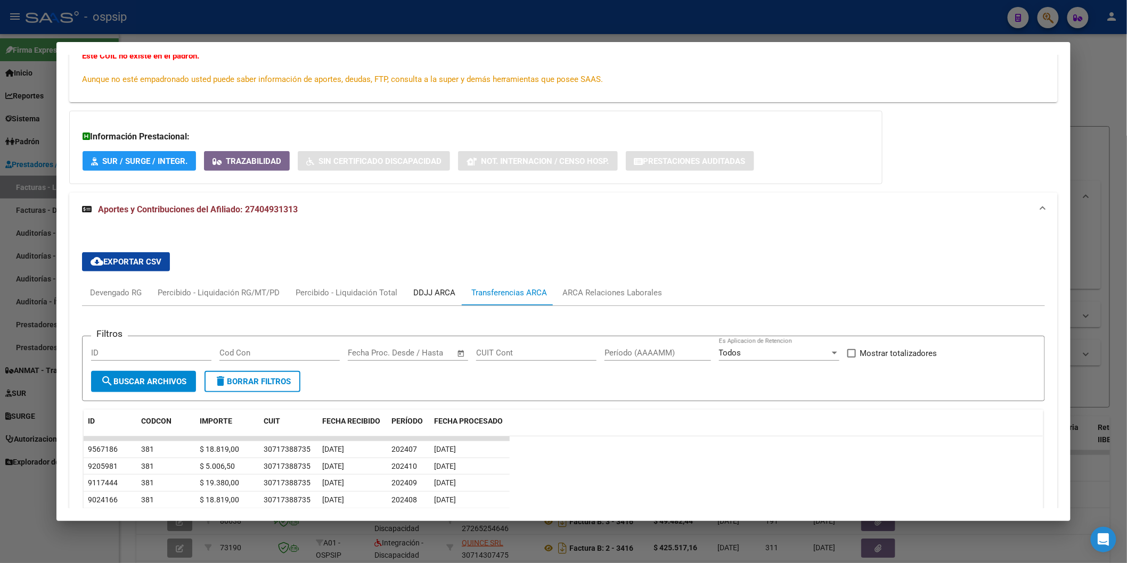
click at [413, 289] on div "DDJJ ARCA" at bounding box center [434, 293] width 42 height 12
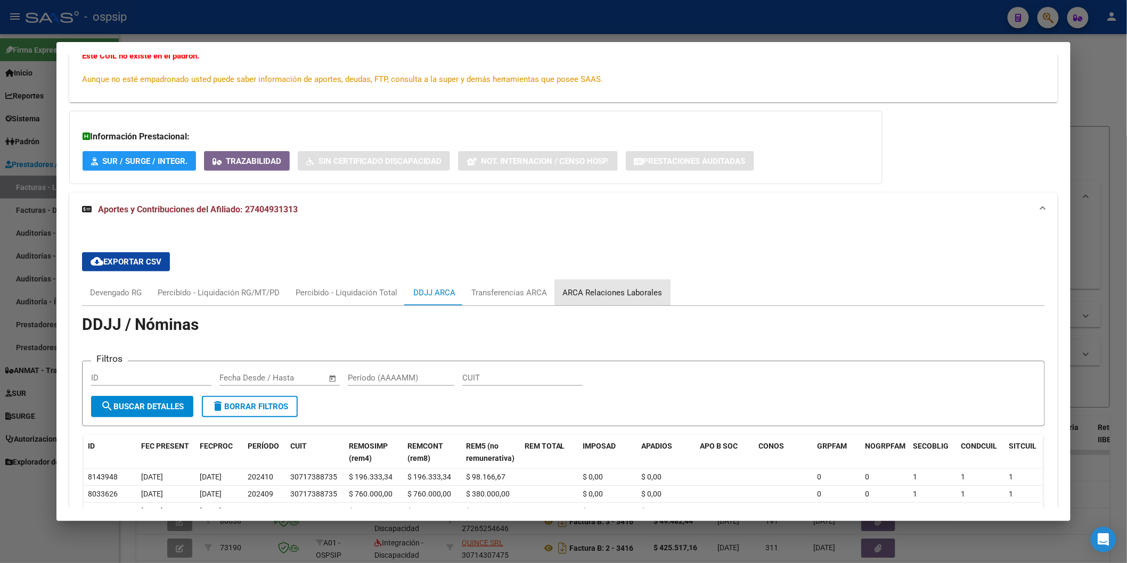
click at [614, 298] on div "ARCA Relaciones Laborales" at bounding box center [613, 293] width 100 height 12
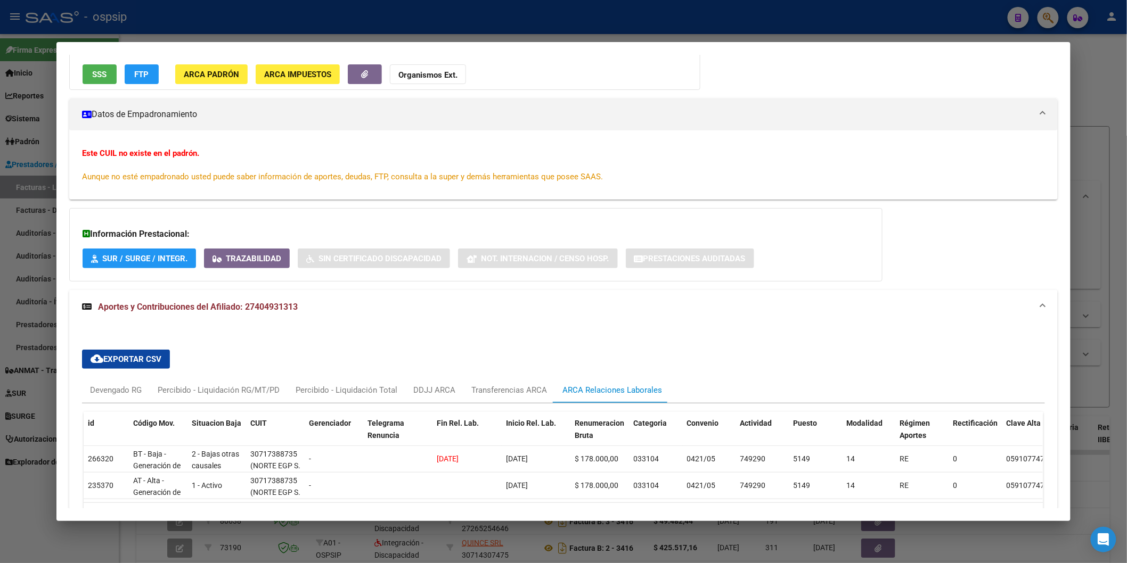
scroll to position [184, 0]
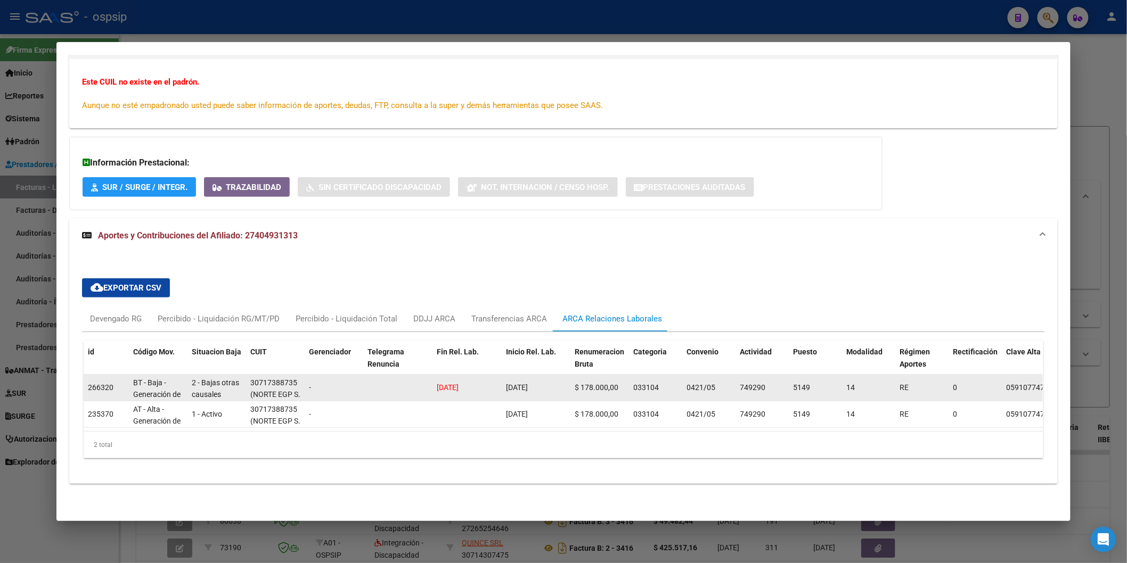
drag, startPoint x: 500, startPoint y: 376, endPoint x: 544, endPoint y: 380, distance: 44.4
click at [544, 380] on datatable-body-cell "[DATE]" at bounding box center [536, 388] width 69 height 26
drag, startPoint x: 431, startPoint y: 374, endPoint x: 461, endPoint y: 384, distance: 30.8
click at [461, 384] on datatable-body-cell "[DATE]" at bounding box center [466, 388] width 69 height 26
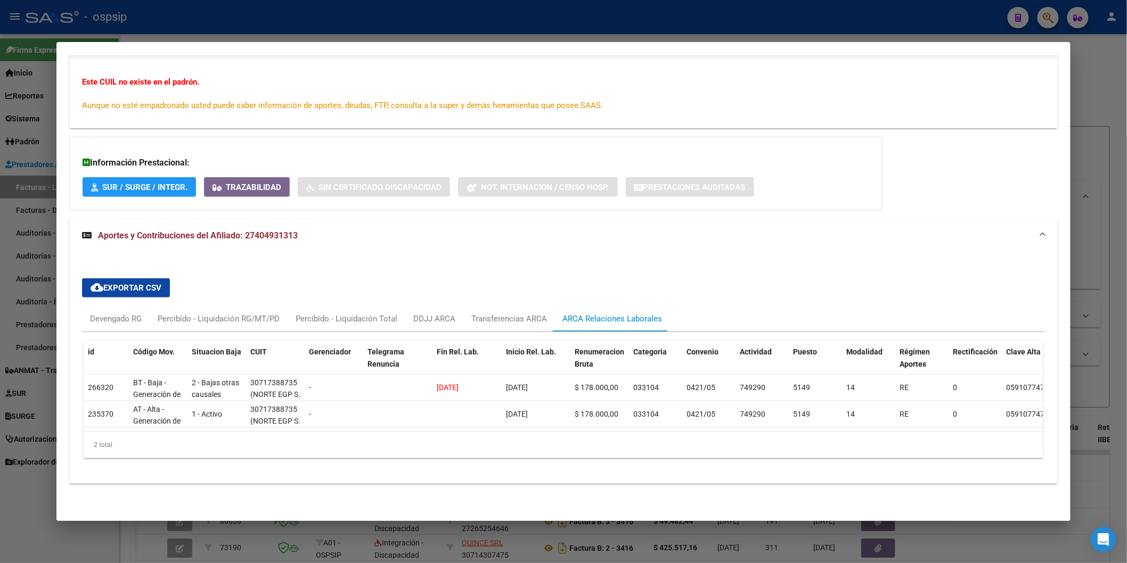
click at [699, 244] on mat-expansion-panel-header "Aportes y Contribuciones del Afiliado: 27404931313" at bounding box center [563, 236] width 988 height 34
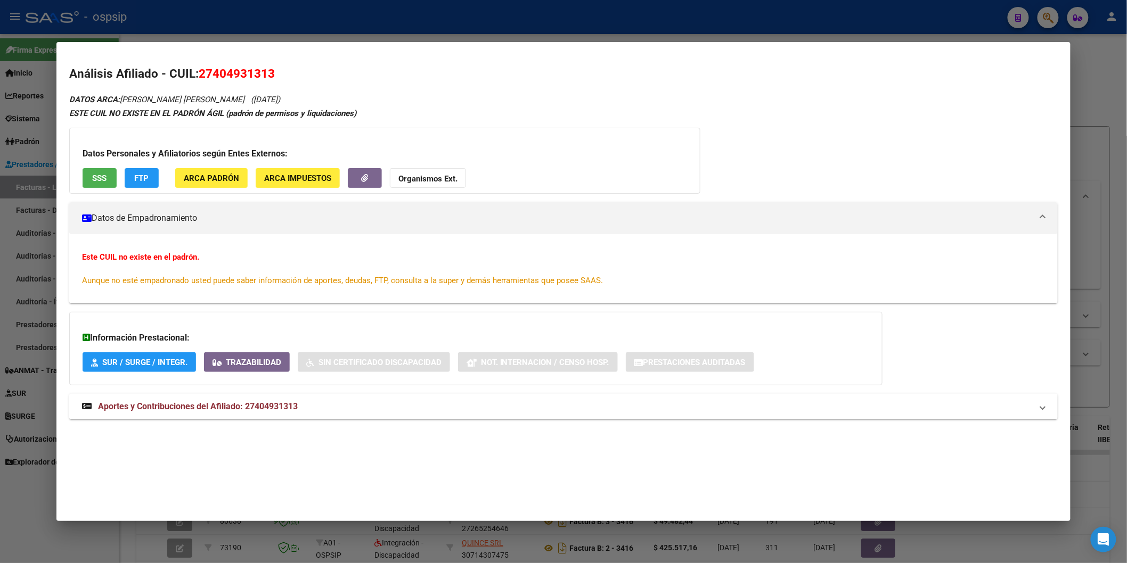
click at [211, 409] on span "Aportes y Contribuciones del Afiliado: 27404931313" at bounding box center [198, 407] width 200 height 10
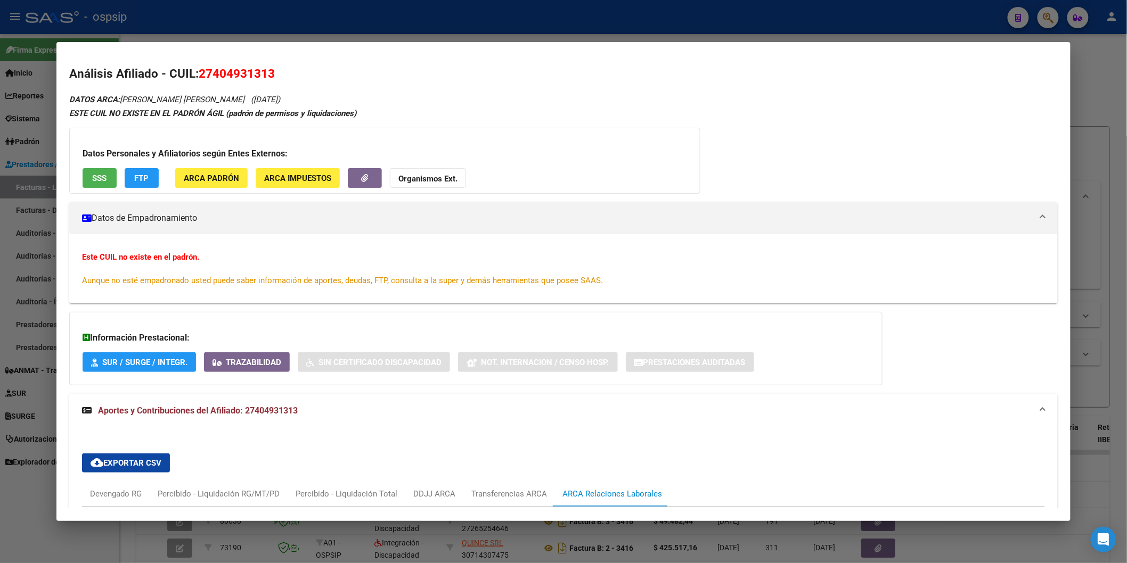
scroll to position [145, 0]
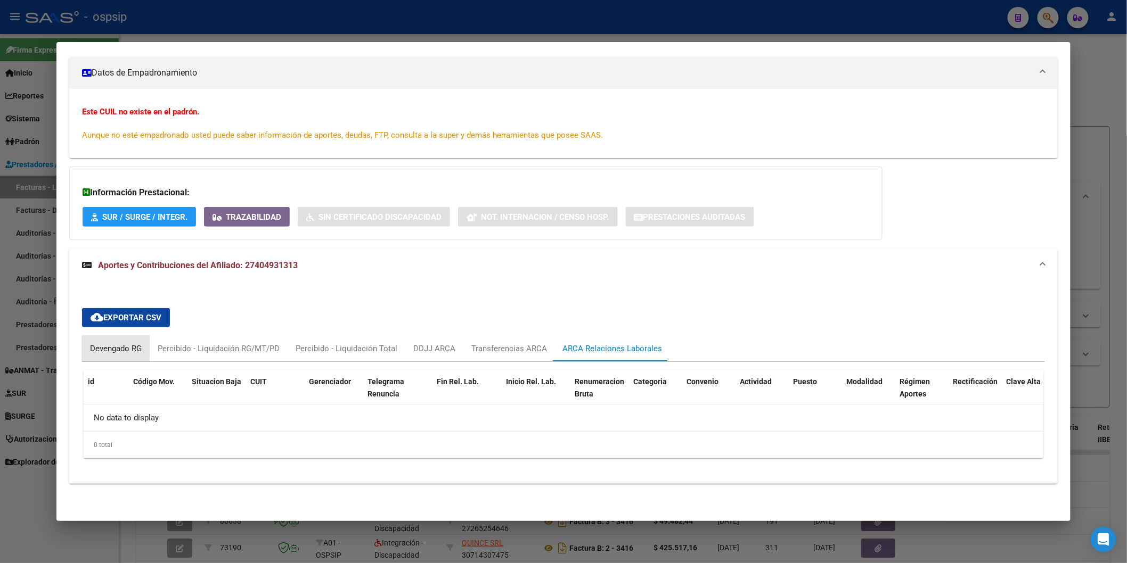
click at [92, 347] on div "Devengado RG" at bounding box center [116, 349] width 52 height 12
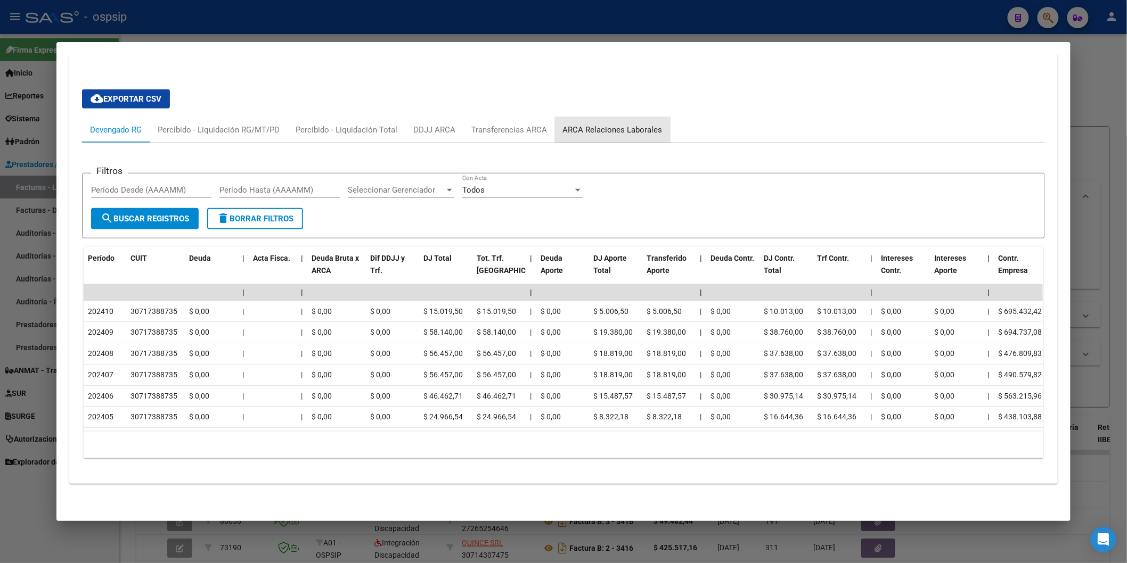
click at [632, 124] on div "ARCA Relaciones Laborales" at bounding box center [613, 130] width 100 height 12
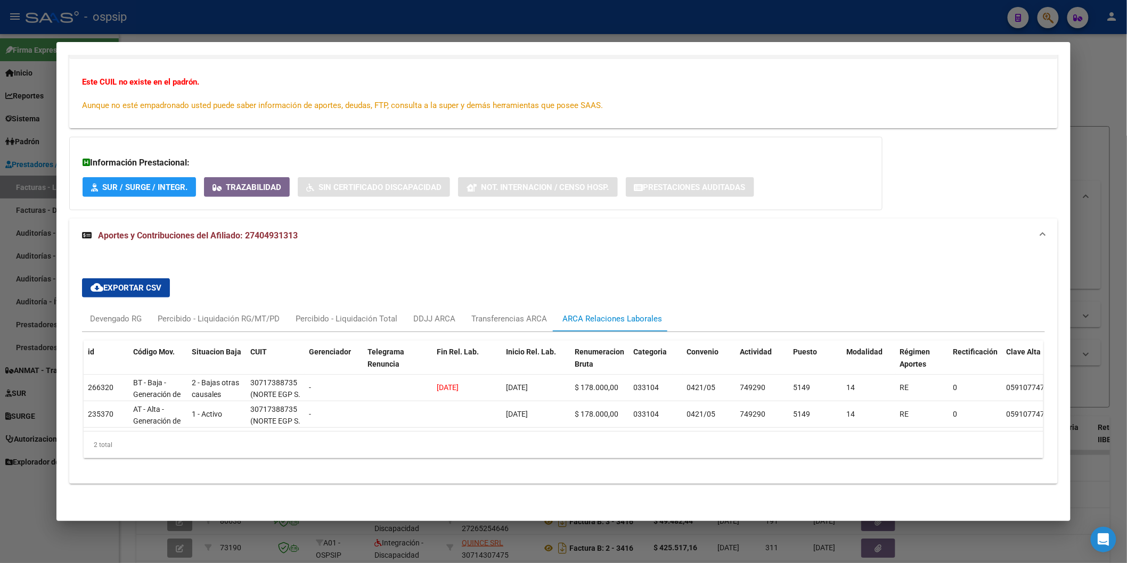
scroll to position [125, 0]
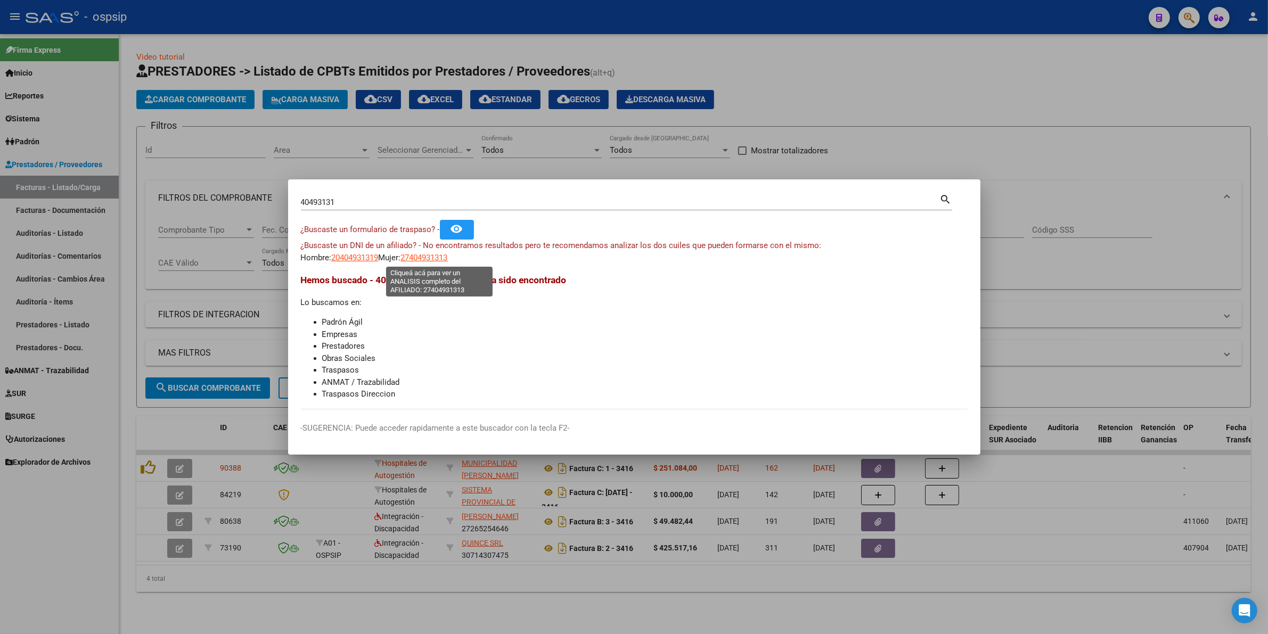
click at [419, 259] on span "27404931313" at bounding box center [424, 258] width 47 height 10
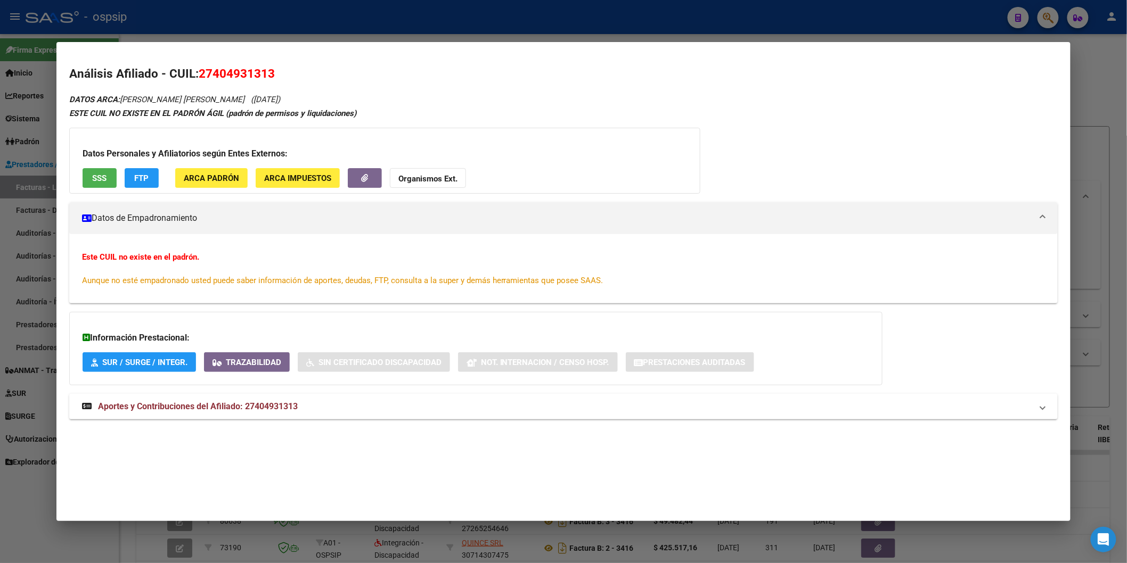
click at [92, 179] on span "SSS" at bounding box center [99, 179] width 14 height 10
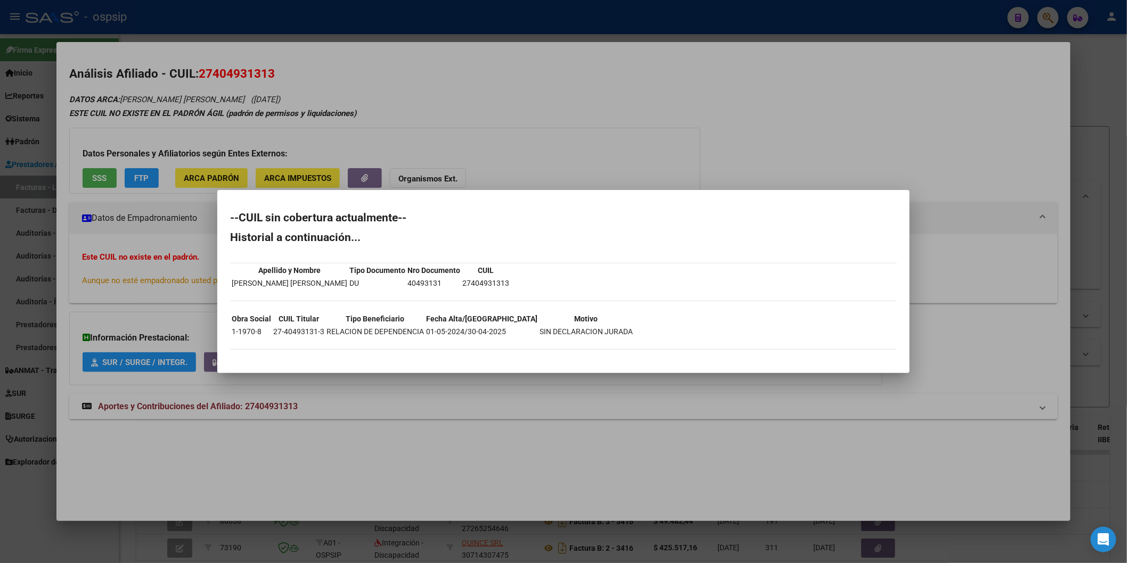
click at [581, 162] on div at bounding box center [563, 281] width 1127 height 563
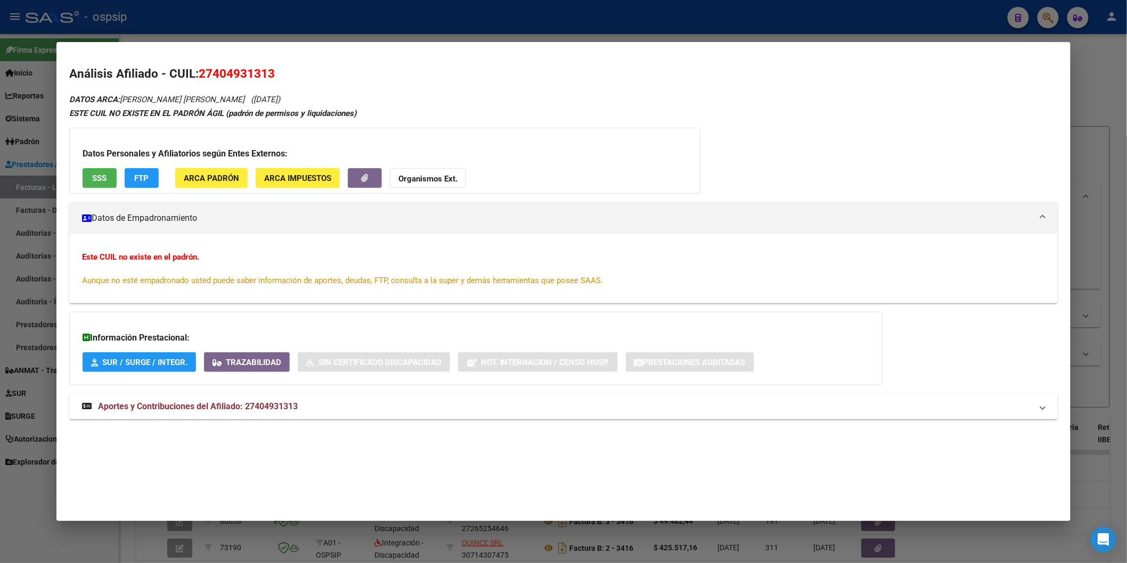
click at [436, 183] on strong "Organismos Ext." at bounding box center [427, 179] width 59 height 10
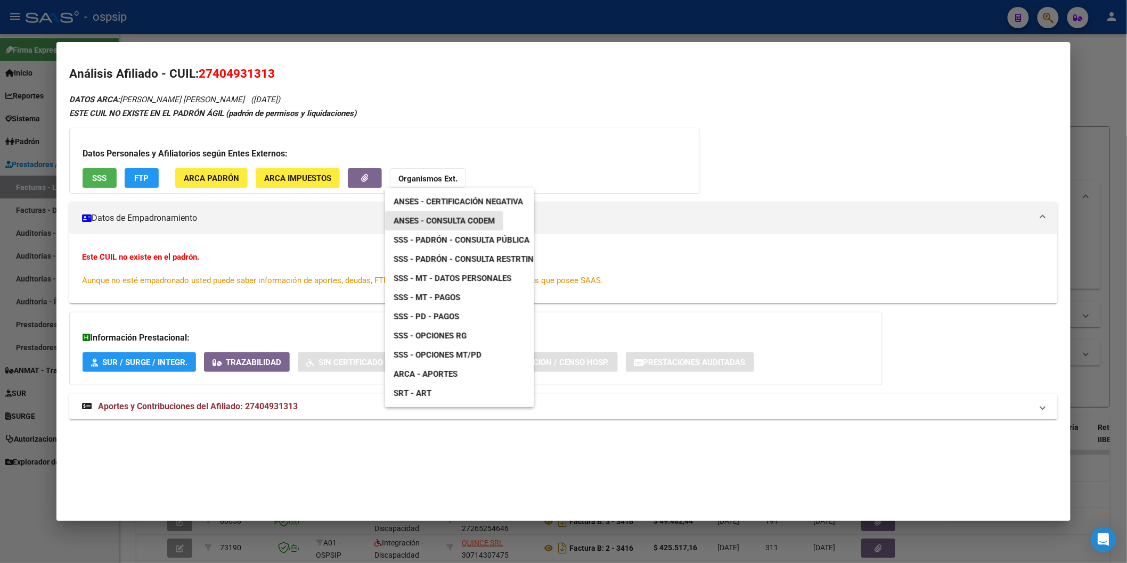
click at [485, 213] on link "ANSES - Consulta CODEM" at bounding box center [444, 220] width 118 height 19
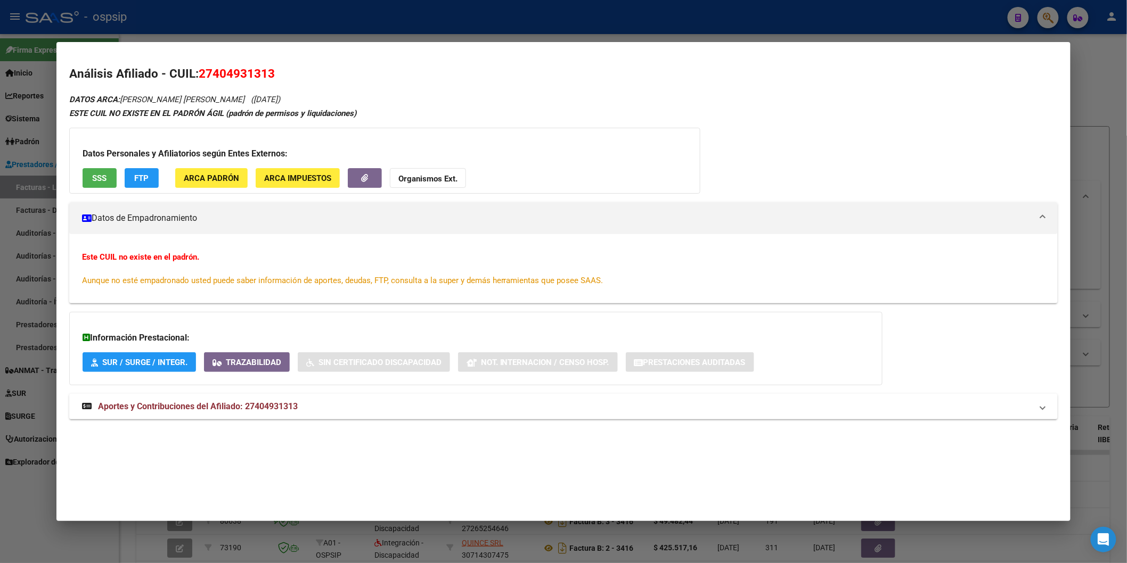
click at [416, 181] on strong "Organismos Ext." at bounding box center [427, 179] width 59 height 10
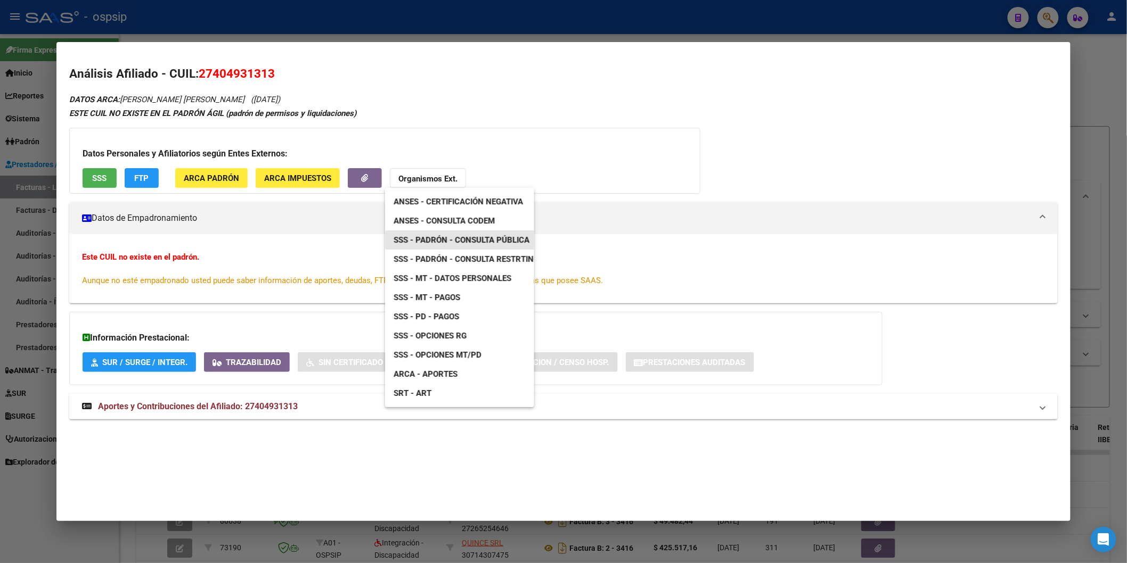
click at [454, 243] on span "SSS - Padrón - Consulta Pública" at bounding box center [462, 240] width 136 height 10
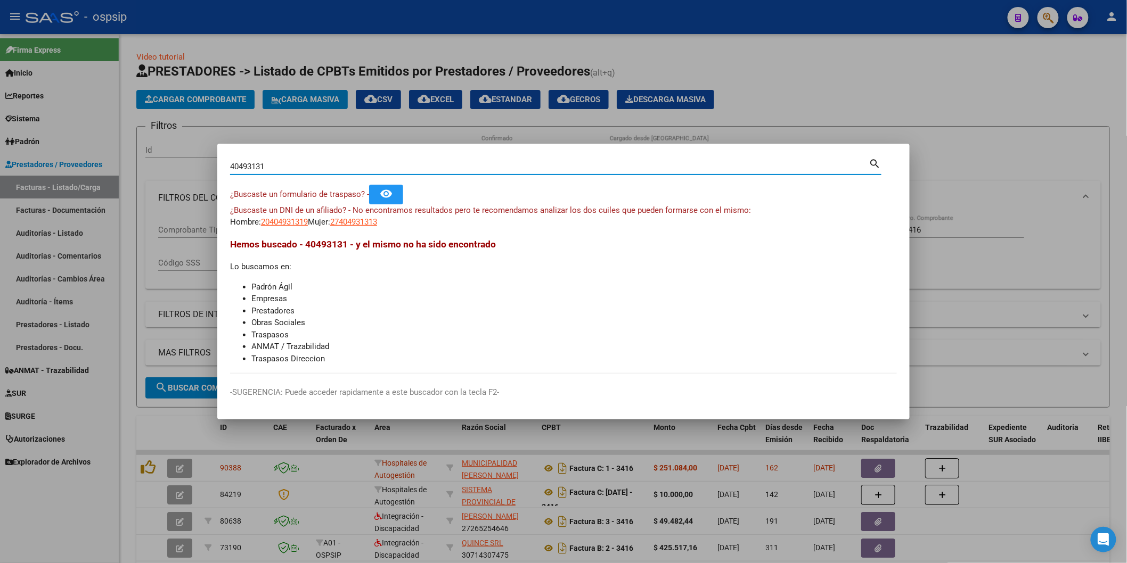
click at [288, 163] on input "40493131" at bounding box center [549, 167] width 639 height 10
type input "25688480"
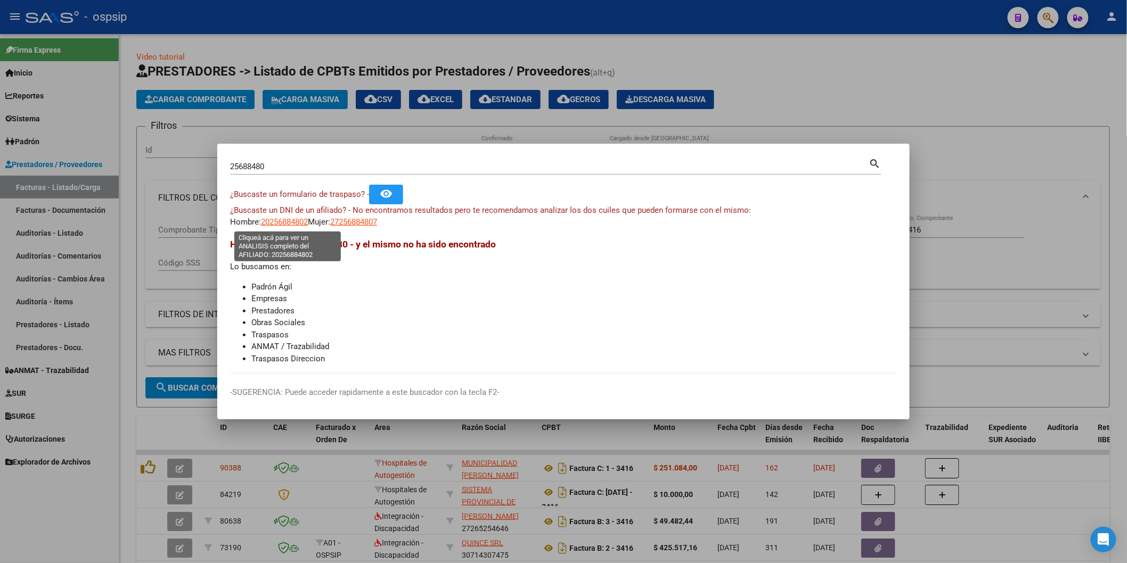
click at [299, 222] on span "20256884802" at bounding box center [284, 222] width 47 height 10
type textarea "20256884802"
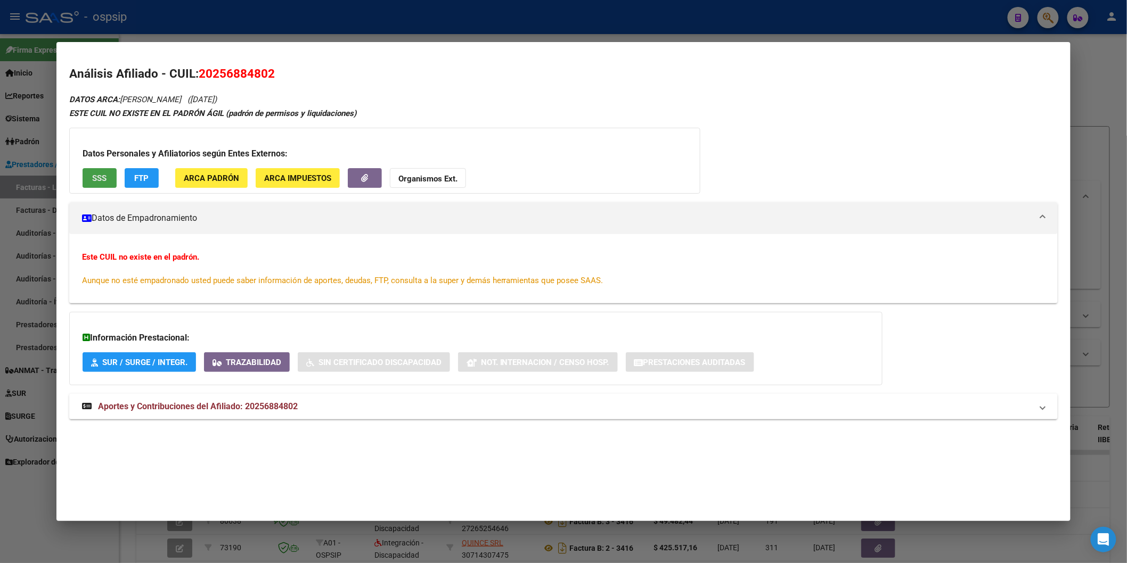
click at [99, 180] on span "SSS" at bounding box center [99, 179] width 14 height 10
click at [158, 405] on span "Aportes y Contribuciones del Afiliado: 20256884802" at bounding box center [198, 407] width 200 height 10
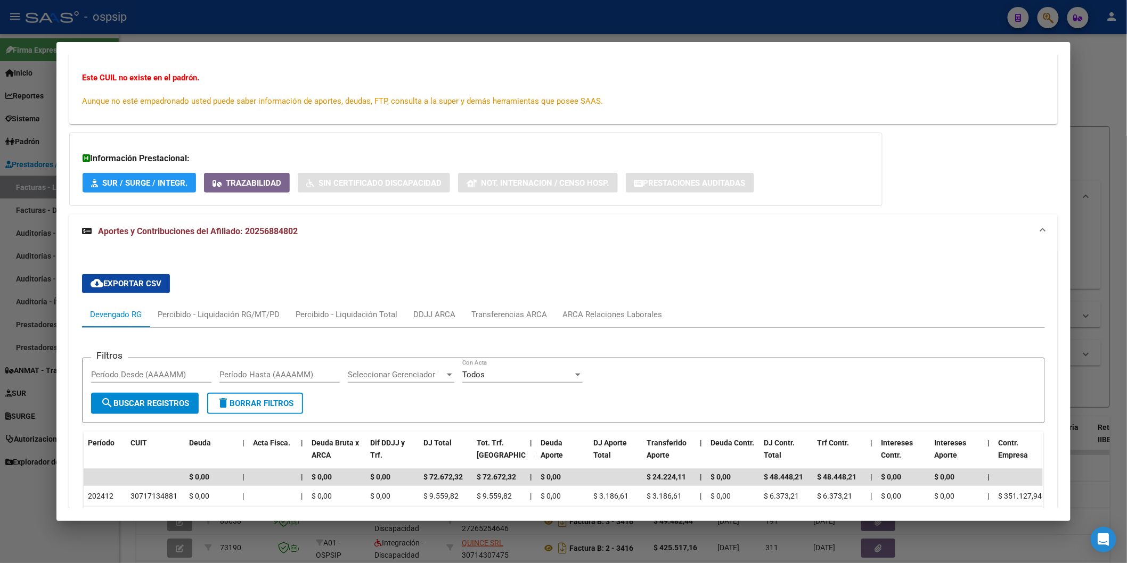
scroll to position [201, 0]
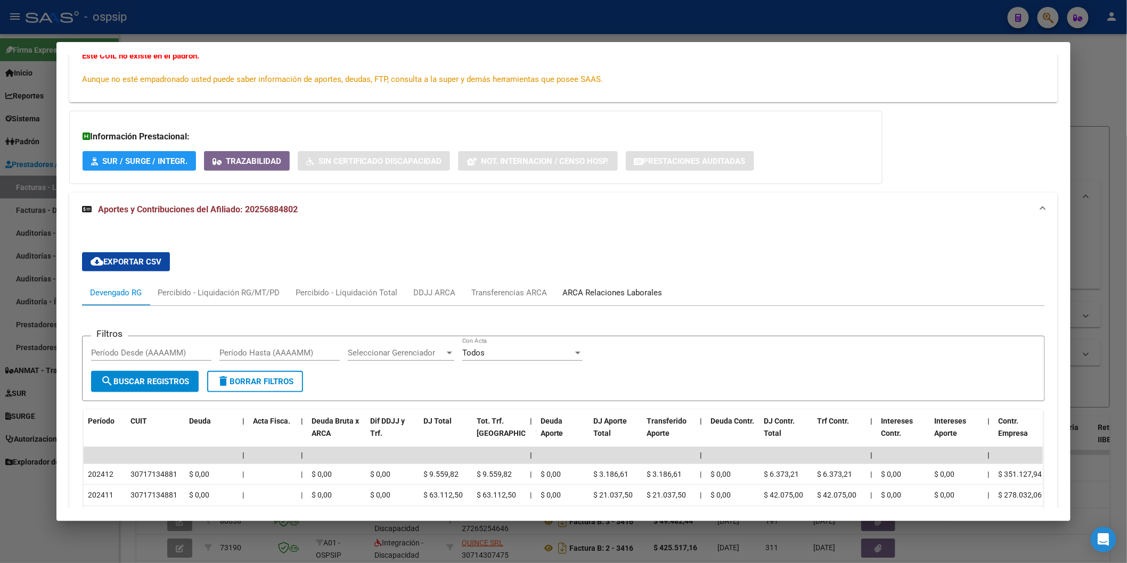
click at [622, 293] on div "ARCA Relaciones Laborales" at bounding box center [613, 293] width 100 height 12
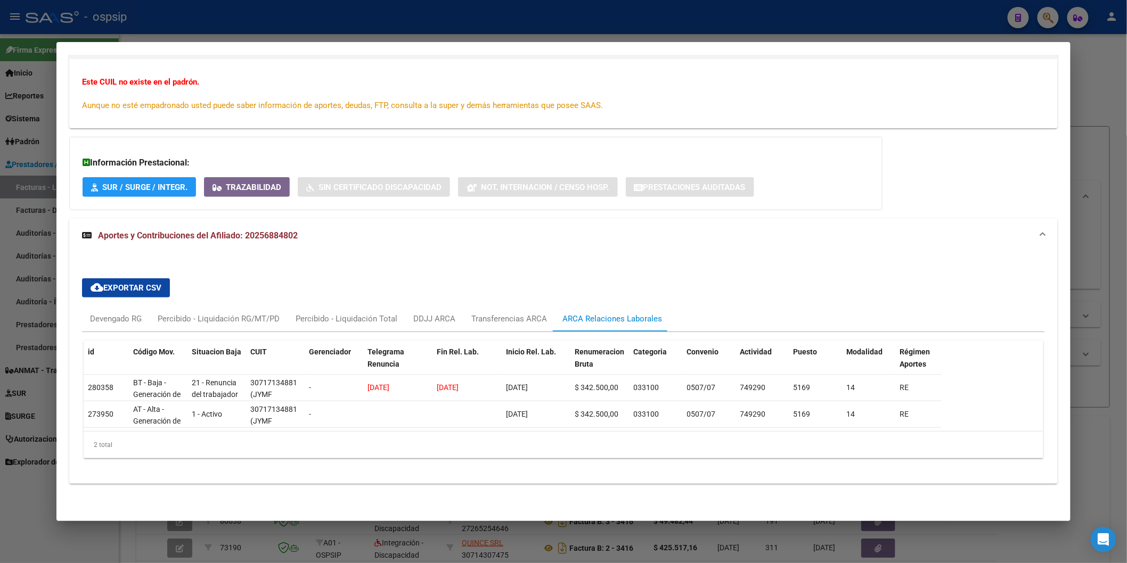
scroll to position [184, 0]
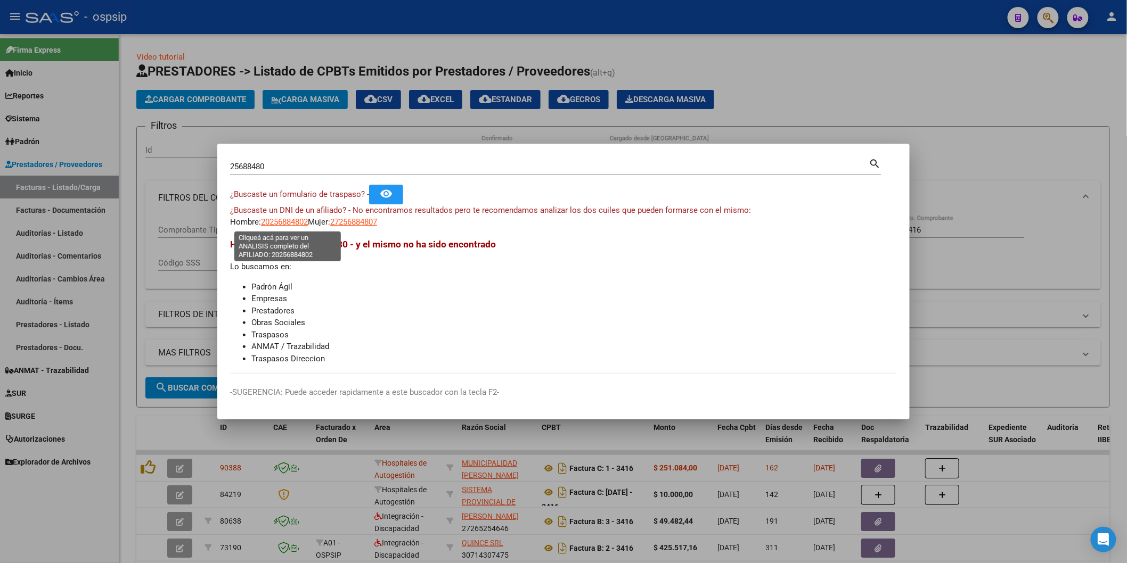
click at [299, 222] on span "20256884802" at bounding box center [284, 222] width 47 height 10
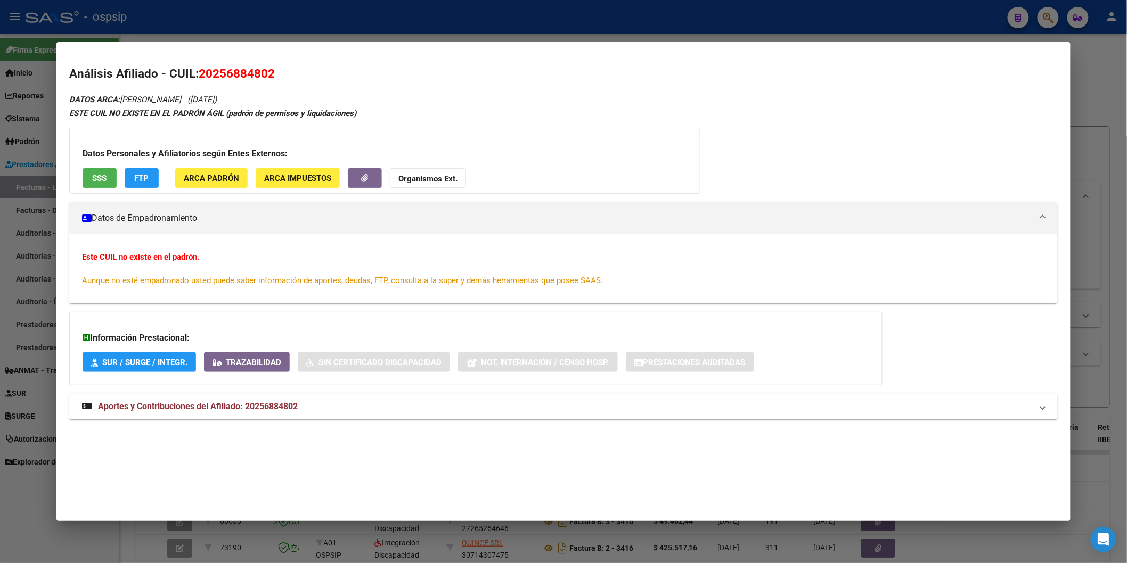
click at [415, 167] on div "Datos Personales y Afiliatorios según Entes Externos: SSS FTP ARCA Padrón ARCA …" at bounding box center [384, 161] width 631 height 66
click at [419, 177] on strong "Organismos Ext." at bounding box center [427, 179] width 59 height 10
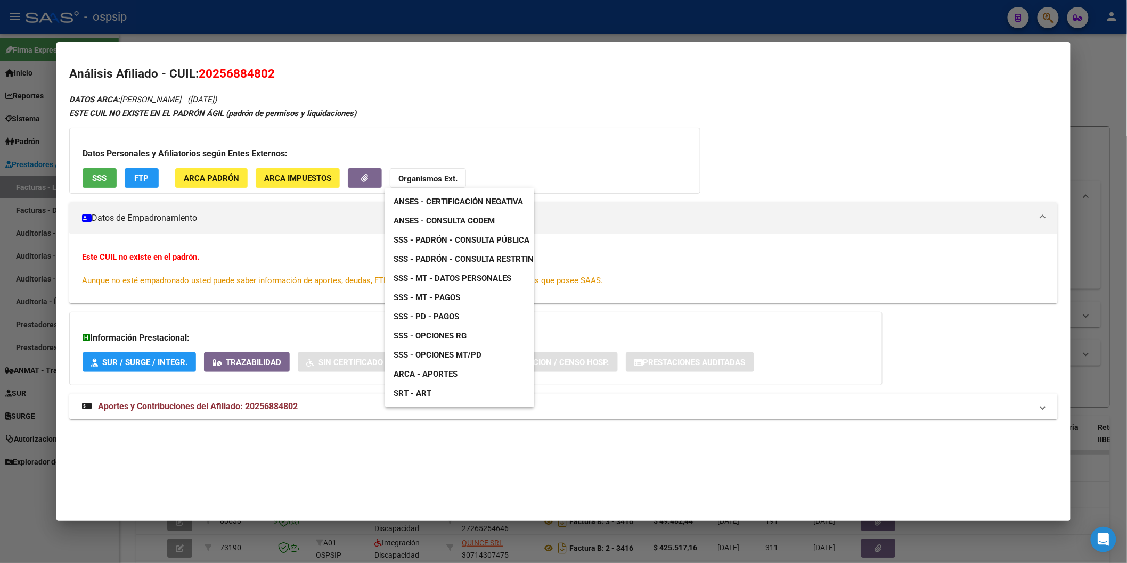
click at [469, 214] on link "ANSES - Consulta CODEM" at bounding box center [444, 220] width 118 height 19
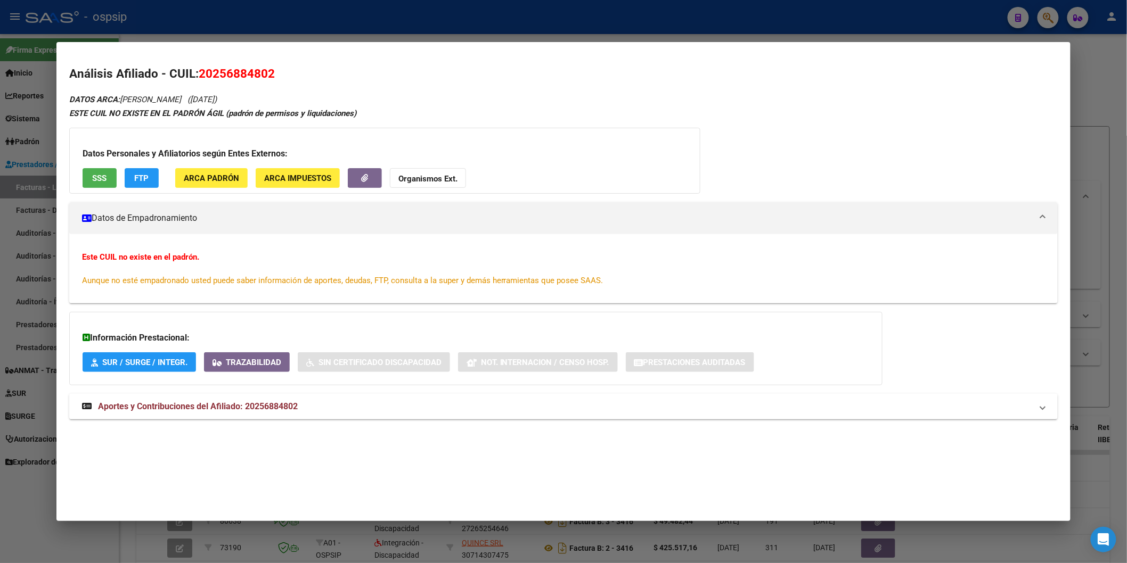
click at [448, 173] on button "Organismos Ext." at bounding box center [428, 178] width 76 height 20
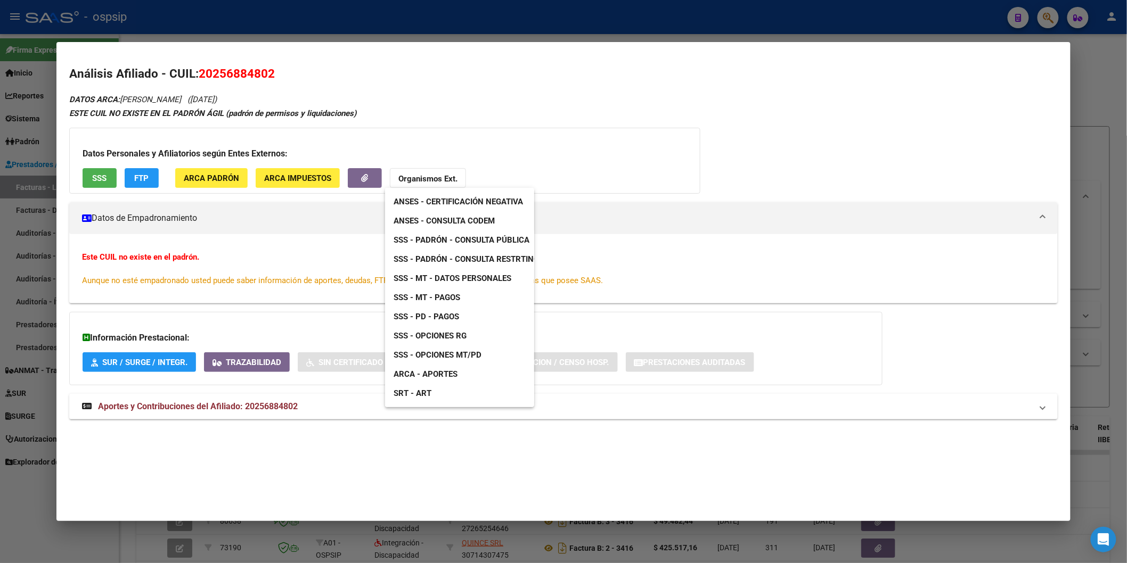
click at [469, 232] on link "SSS - Padrón - Consulta Pública" at bounding box center [461, 240] width 153 height 19
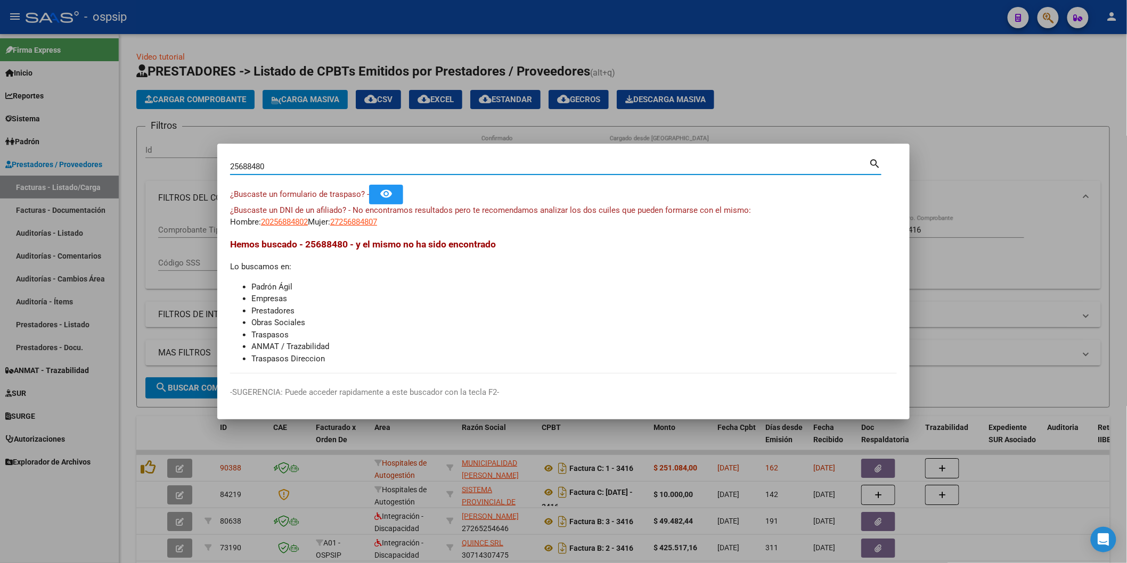
click at [285, 162] on input "25688480" at bounding box center [549, 167] width 639 height 10
type input "30869109"
click at [376, 224] on span "27308691093" at bounding box center [353, 222] width 47 height 10
type textarea "27308691093"
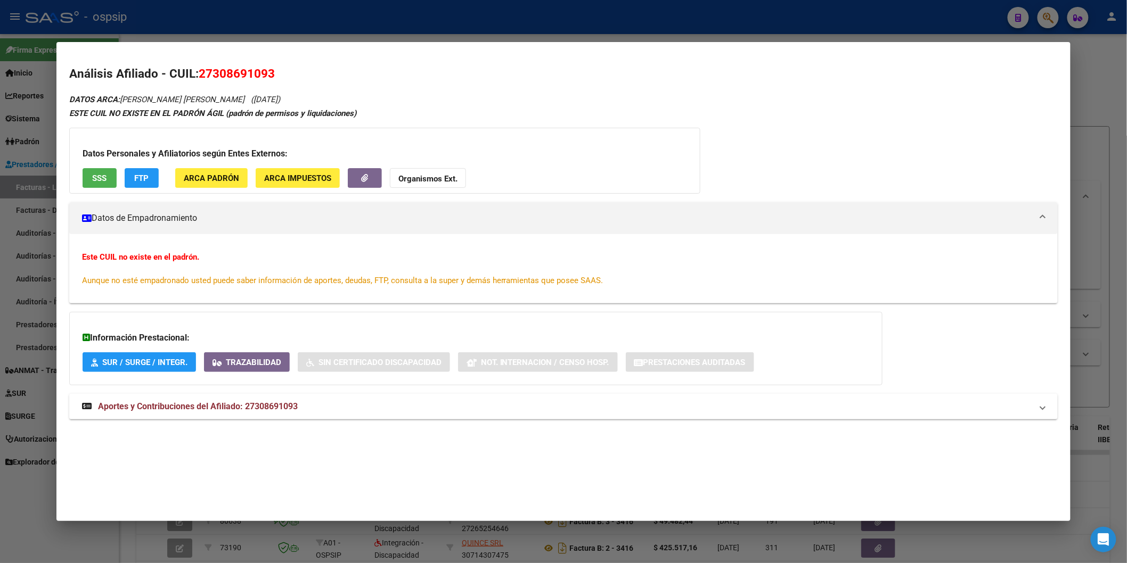
click at [92, 175] on span "SSS" at bounding box center [99, 179] width 14 height 10
click at [440, 187] on button "Organismos Ext." at bounding box center [428, 178] width 76 height 20
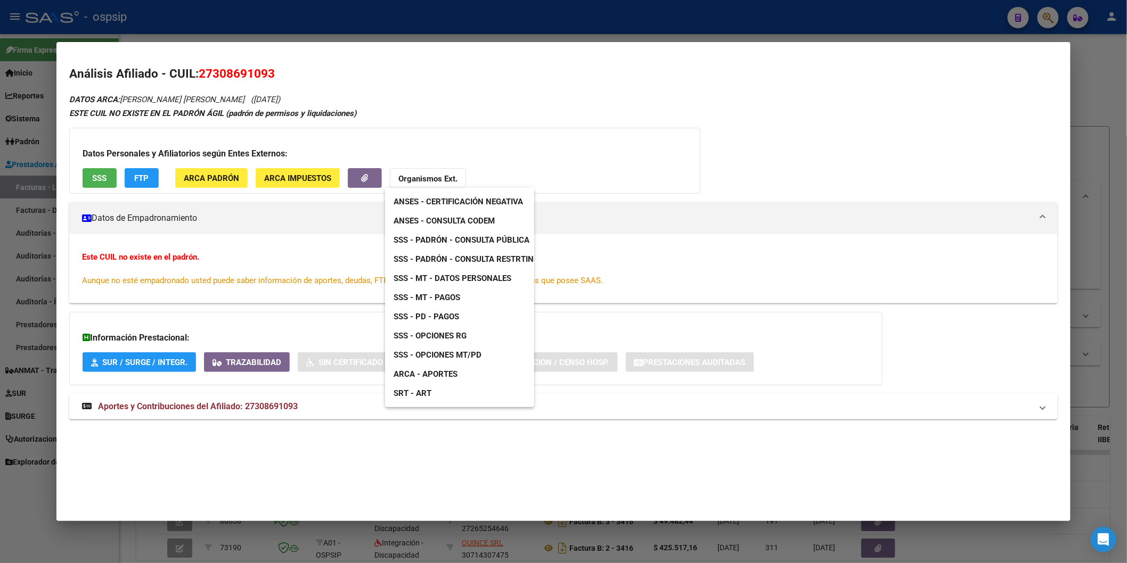
click at [486, 216] on span "ANSES - Consulta CODEM" at bounding box center [444, 221] width 101 height 10
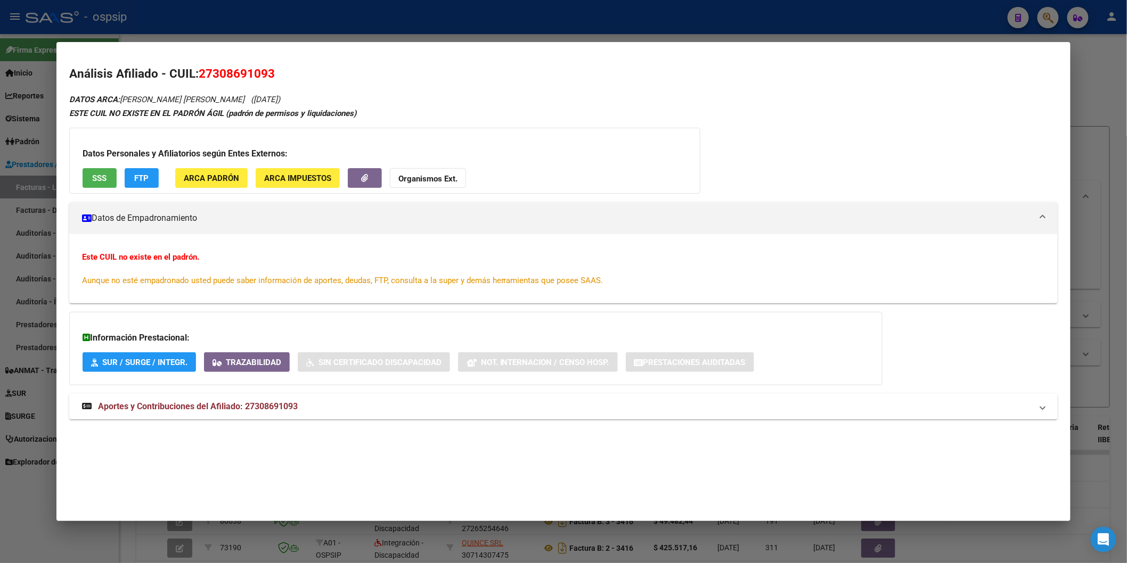
click at [126, 400] on mat-expansion-panel-header "Aportes y Contribuciones del Afiliado: 27308691093" at bounding box center [563, 407] width 988 height 26
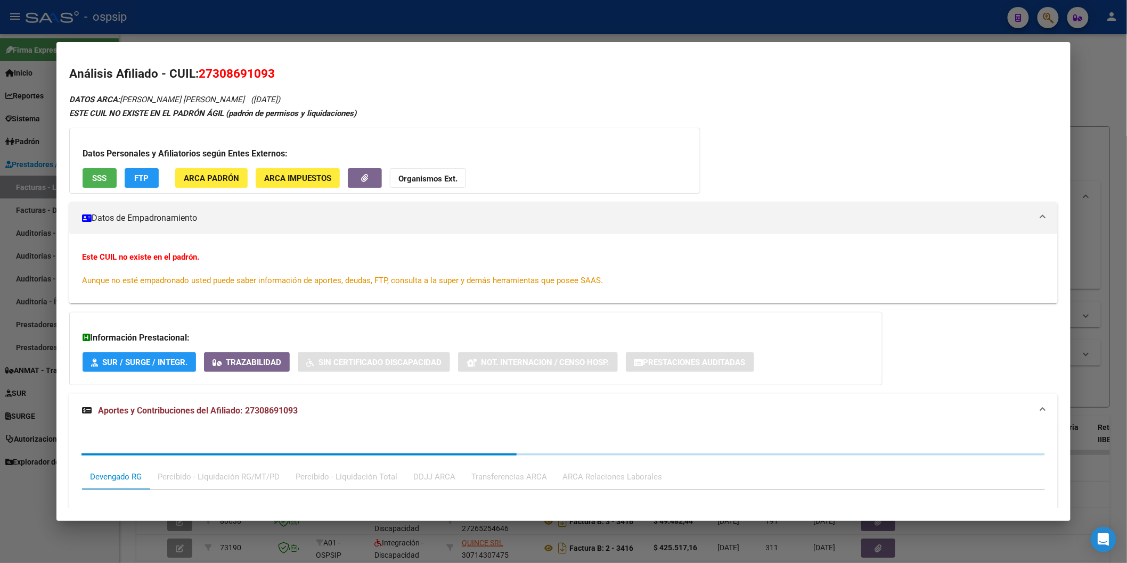
scroll to position [201, 0]
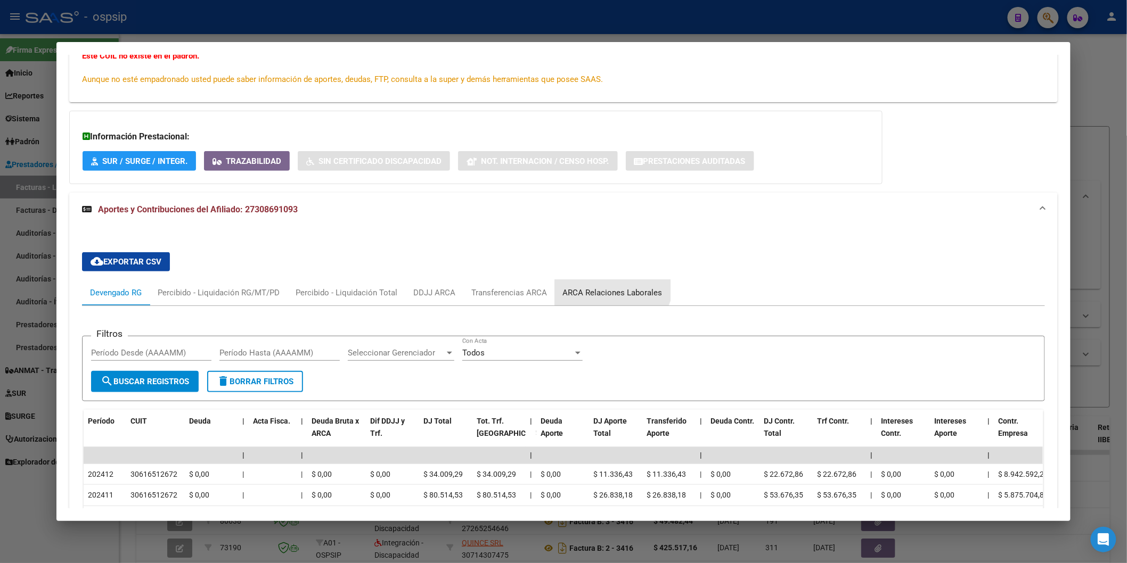
click at [604, 283] on div "ARCA Relaciones Laborales" at bounding box center [613, 293] width 116 height 26
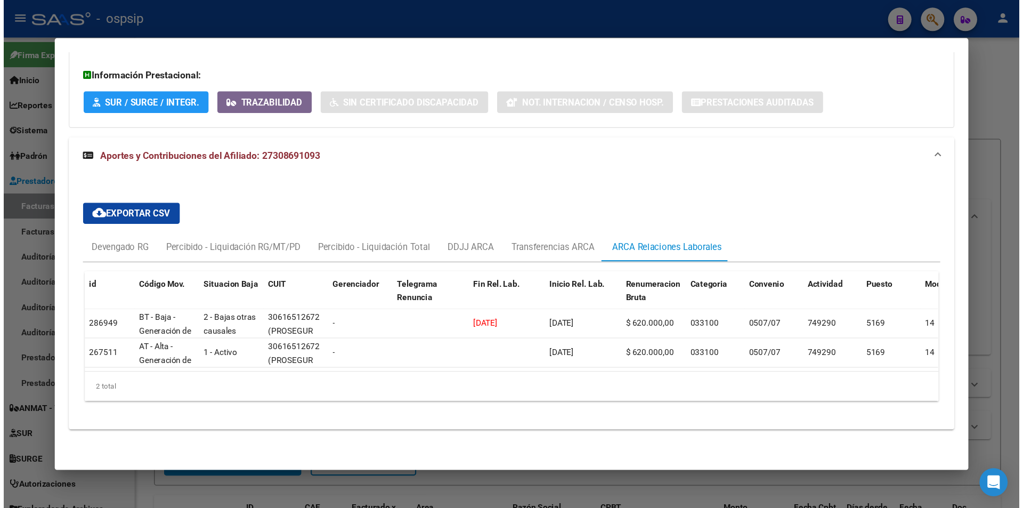
scroll to position [268, 0]
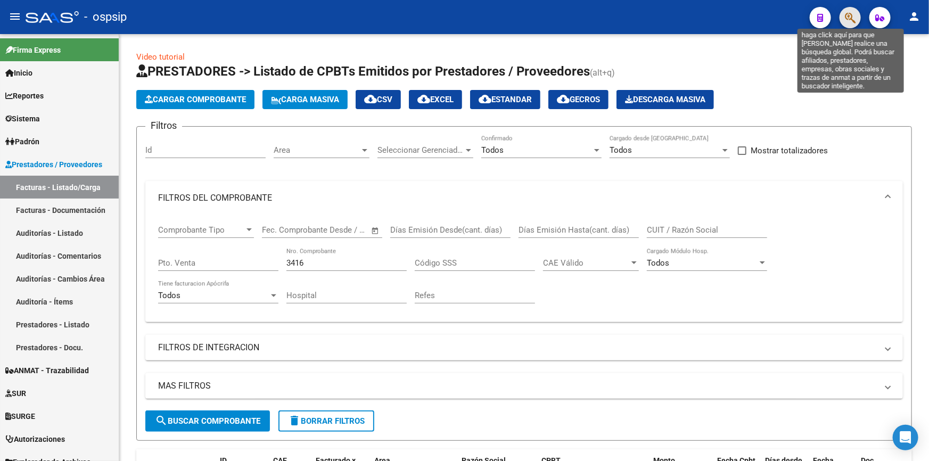
click at [848, 21] on icon "button" at bounding box center [850, 18] width 11 height 12
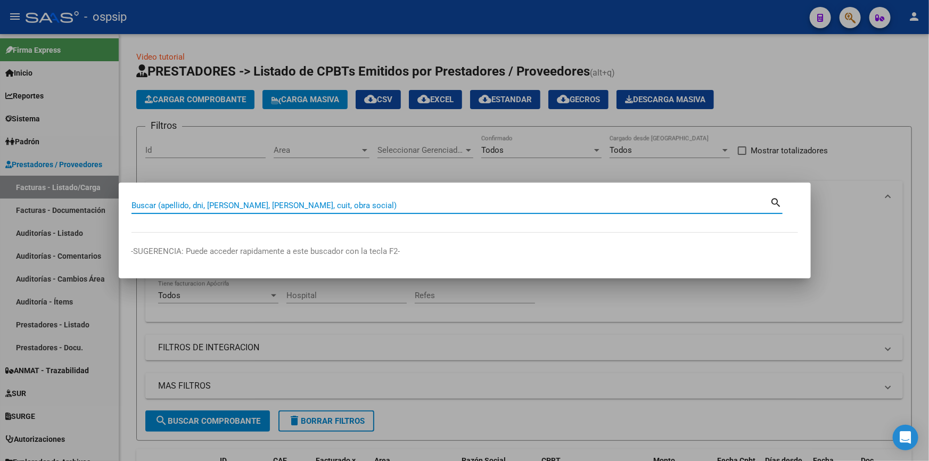
paste input "30869109"
type input "30869109"
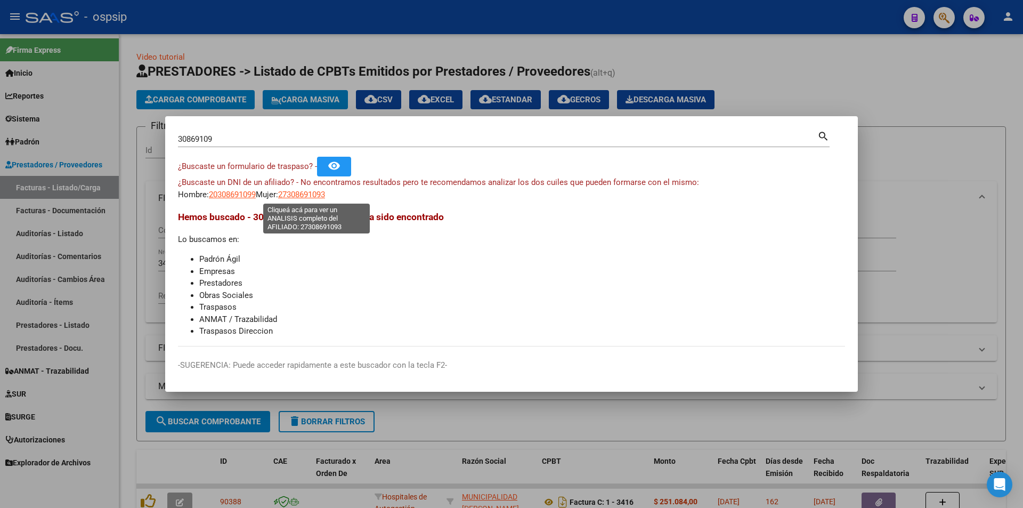
click at [304, 195] on span "27308691093" at bounding box center [301, 195] width 47 height 10
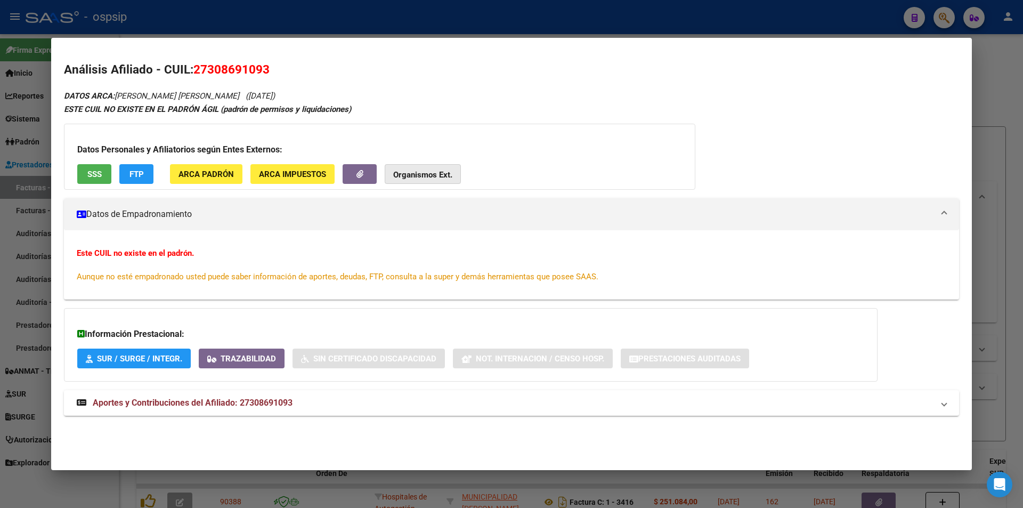
click at [401, 178] on strong "Organismos Ext." at bounding box center [422, 175] width 59 height 10
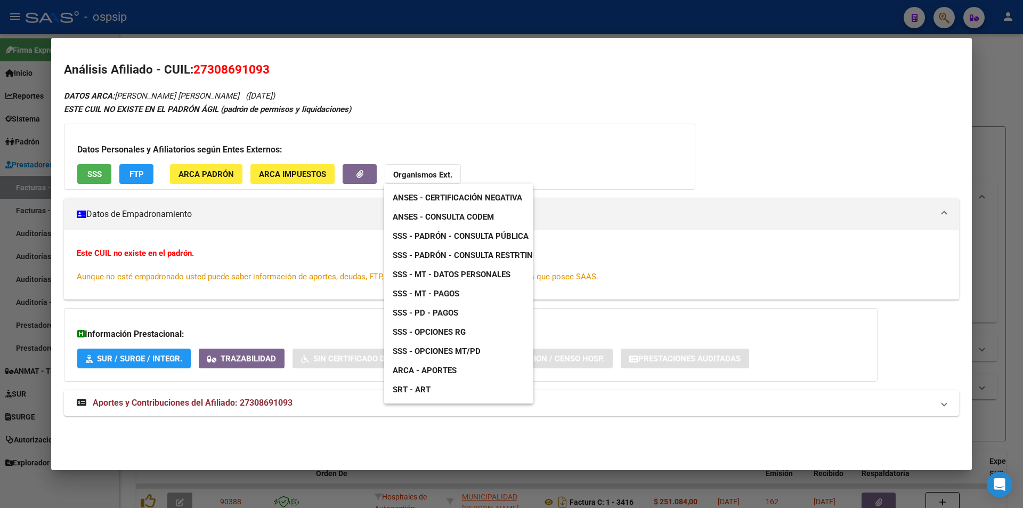
click at [476, 239] on span "SSS - Padrón - Consulta Pública" at bounding box center [461, 236] width 136 height 10
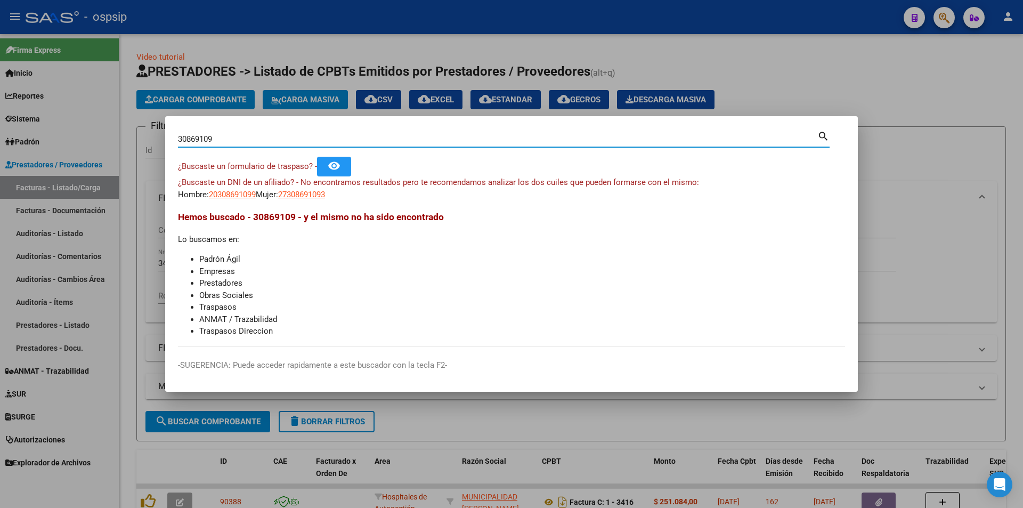
click at [263, 143] on input "30869109" at bounding box center [497, 139] width 639 height 10
click at [262, 143] on input "30869109" at bounding box center [497, 139] width 639 height 10
paste input "19049130"
type input "19049130"
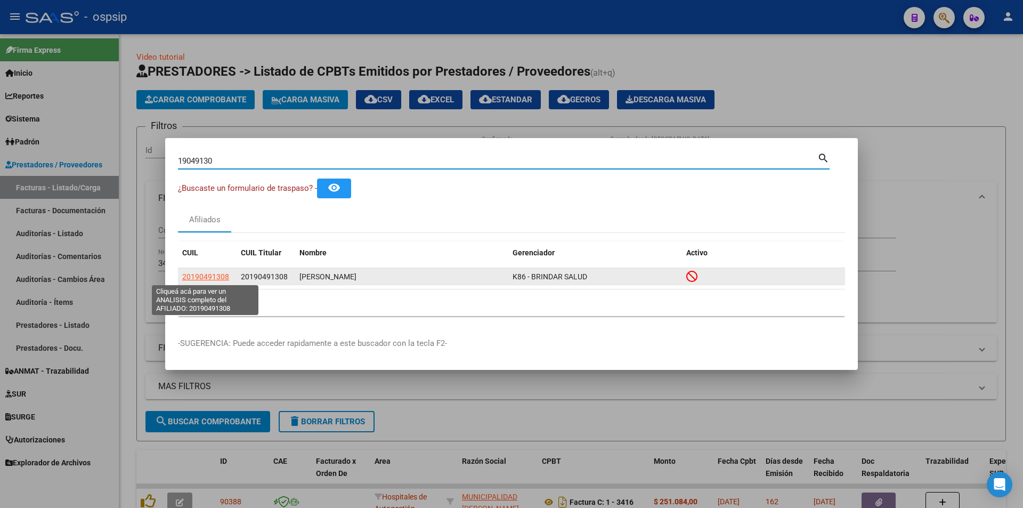
click at [199, 272] on span "20190491308" at bounding box center [205, 276] width 47 height 9
type textarea "20190491308"
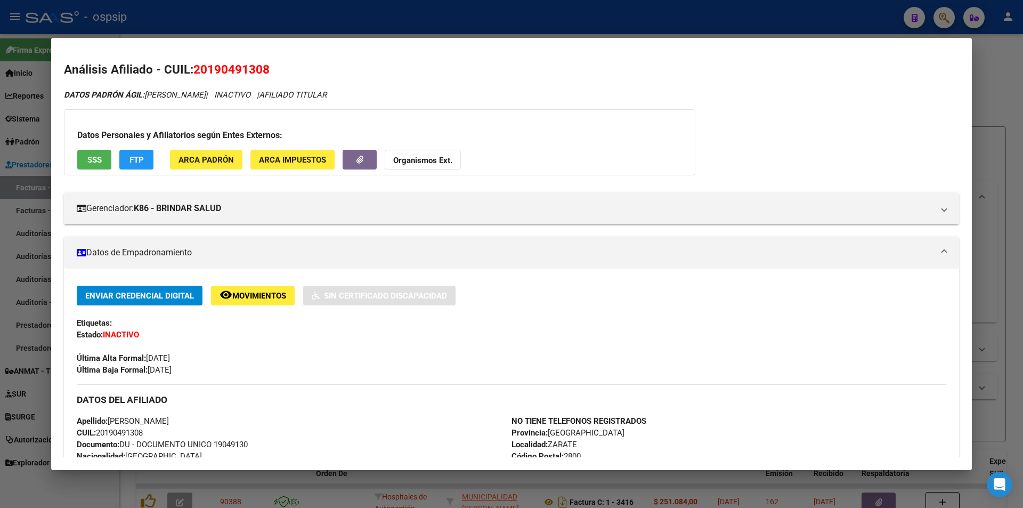
click at [96, 159] on span "SSS" at bounding box center [94, 160] width 14 height 10
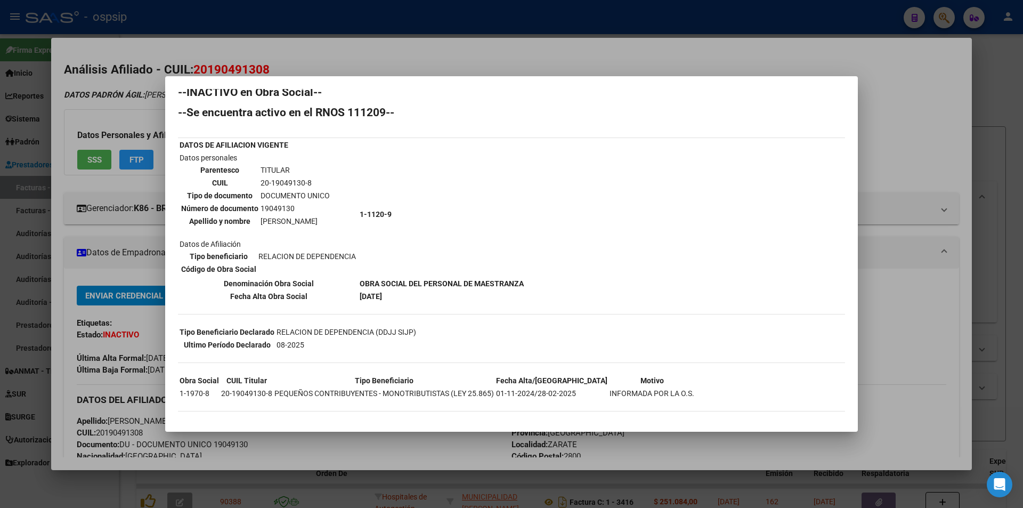
scroll to position [14, 0]
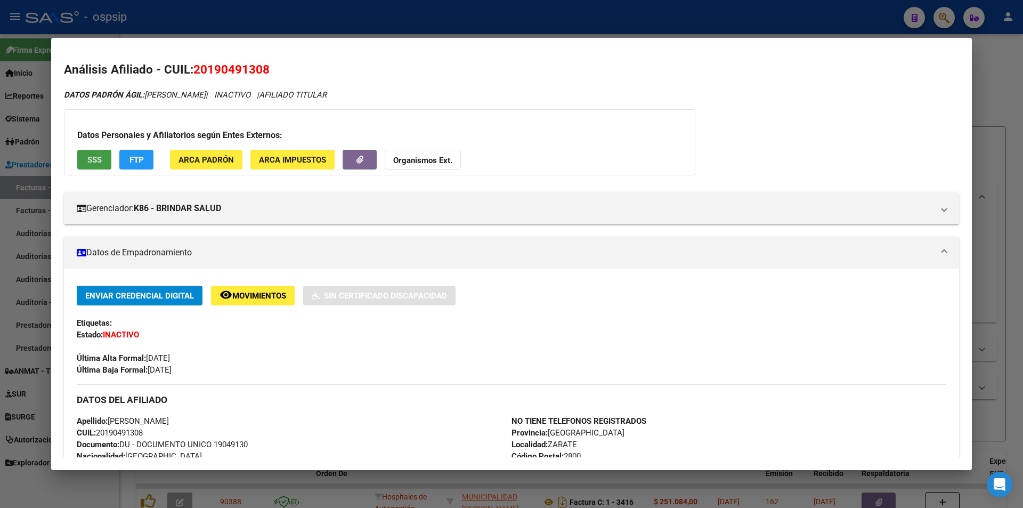
click at [435, 164] on strong "Organismos Ext." at bounding box center [422, 161] width 59 height 10
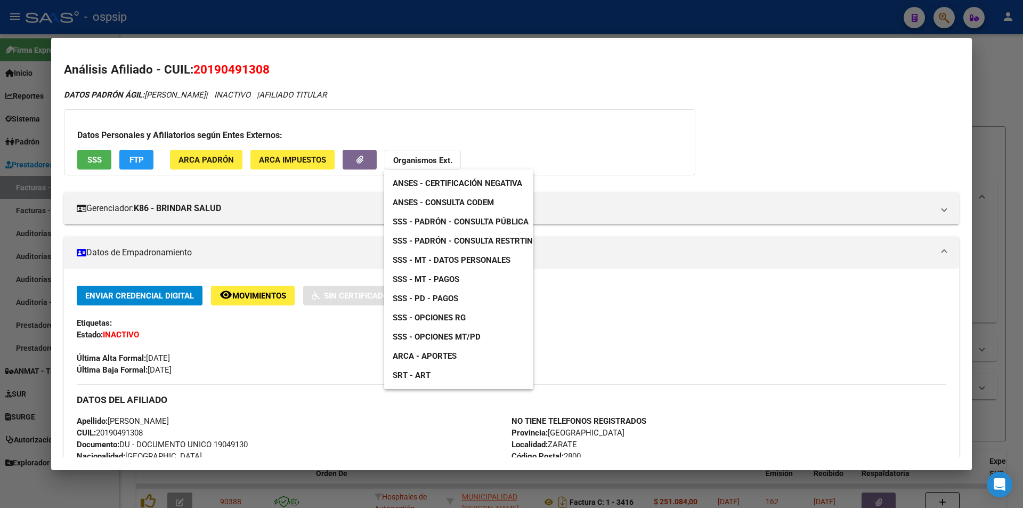
click at [492, 215] on link "SSS - Padrón - Consulta Pública" at bounding box center [460, 221] width 153 height 19
